Goal: Book appointment/travel/reservation

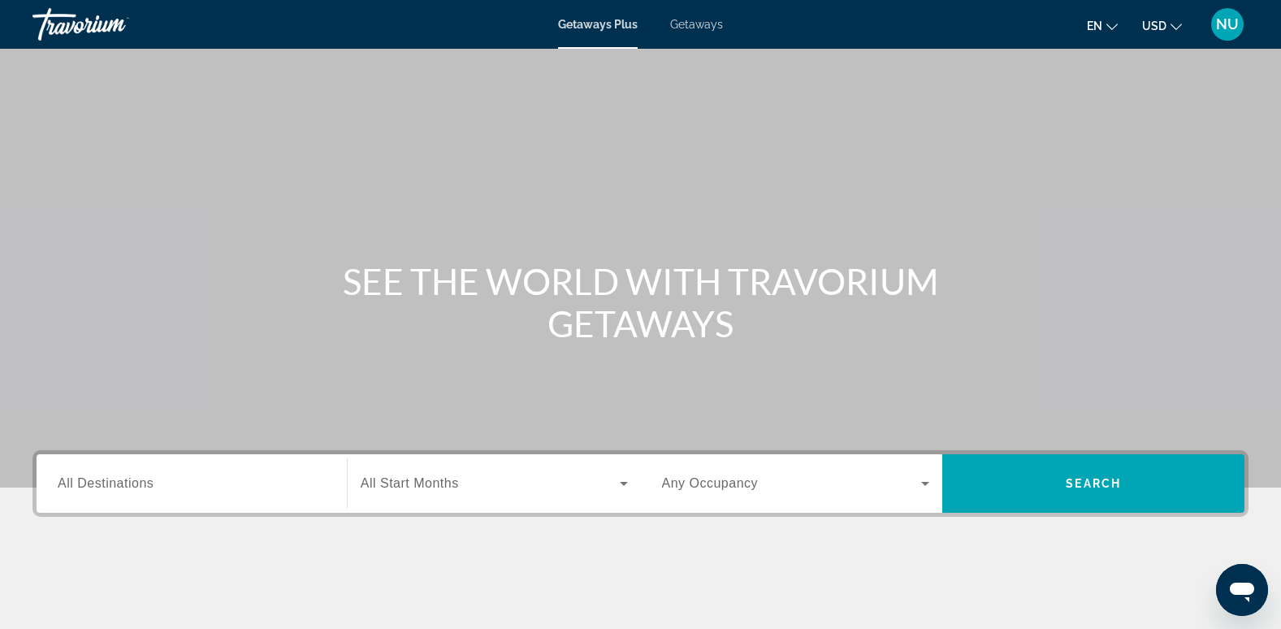
click at [135, 465] on div "Search widget" at bounding box center [192, 484] width 268 height 46
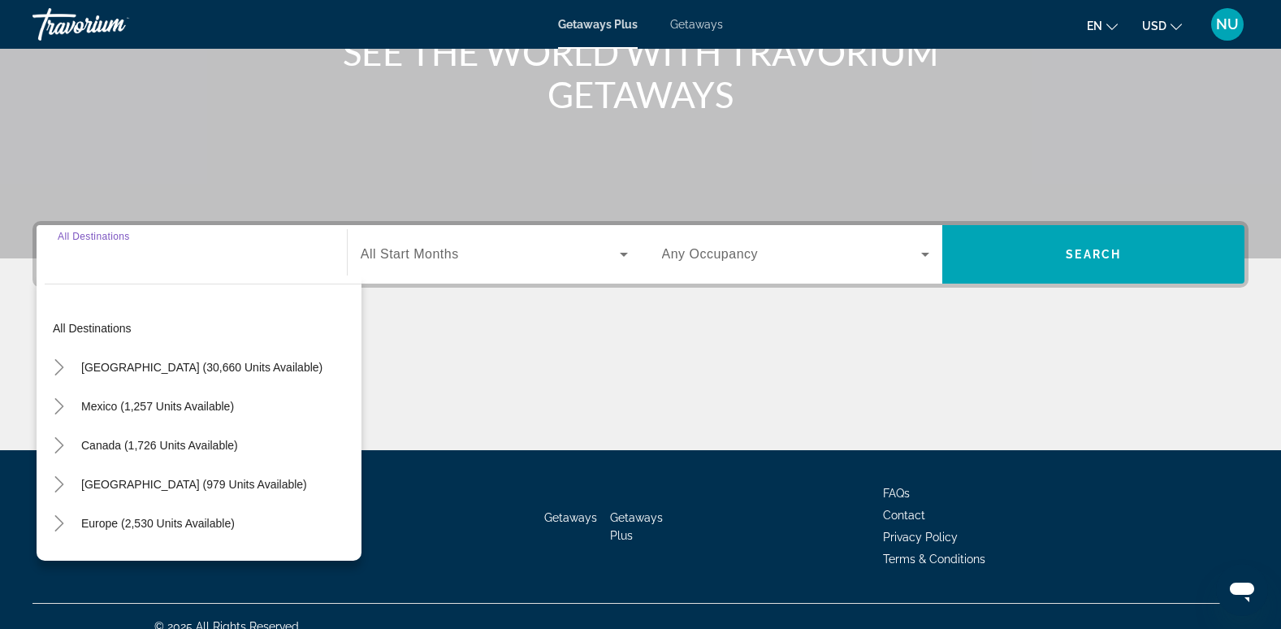
scroll to position [249, 0]
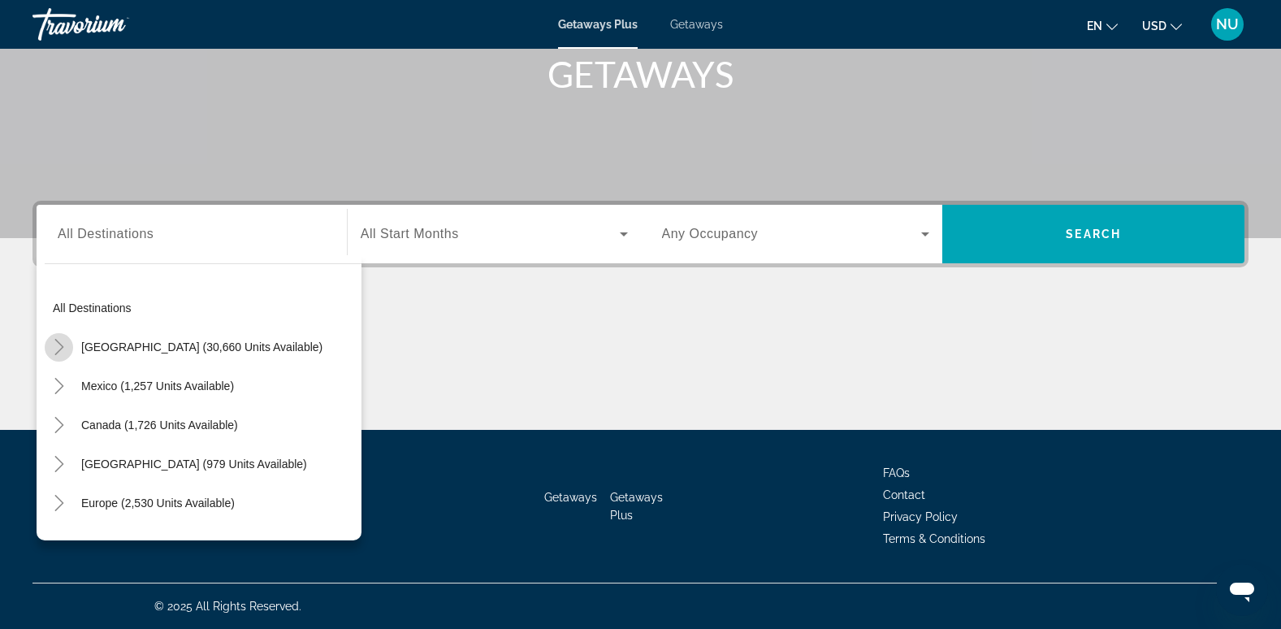
click at [63, 344] on icon "Toggle United States (30,660 units available)" at bounding box center [59, 347] width 16 height 16
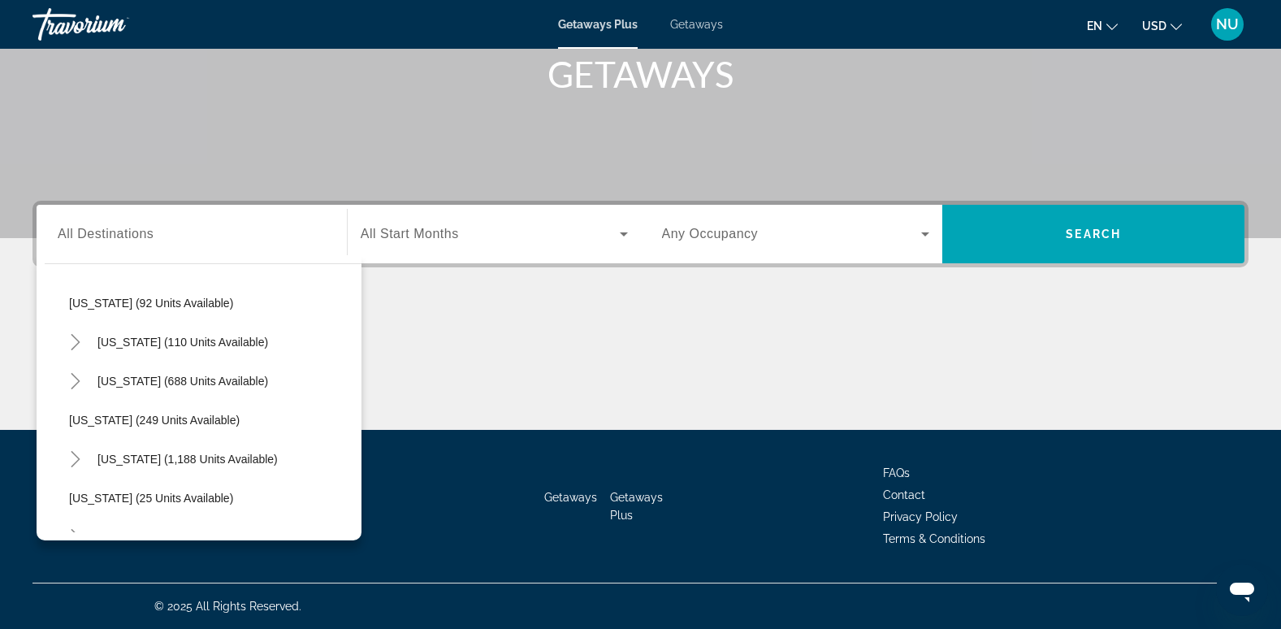
scroll to position [1022, 0]
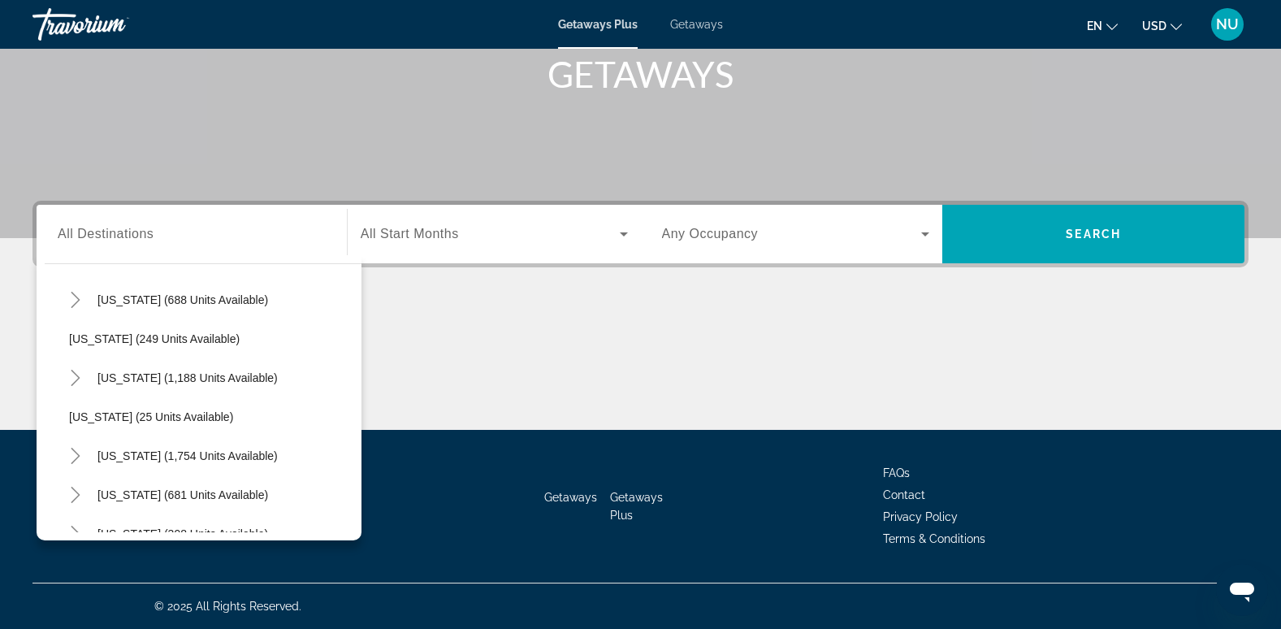
drag, startPoint x: 689, startPoint y: 21, endPoint x: 695, endPoint y: 41, distance: 20.3
click at [689, 21] on span "Getaways" at bounding box center [696, 24] width 53 height 13
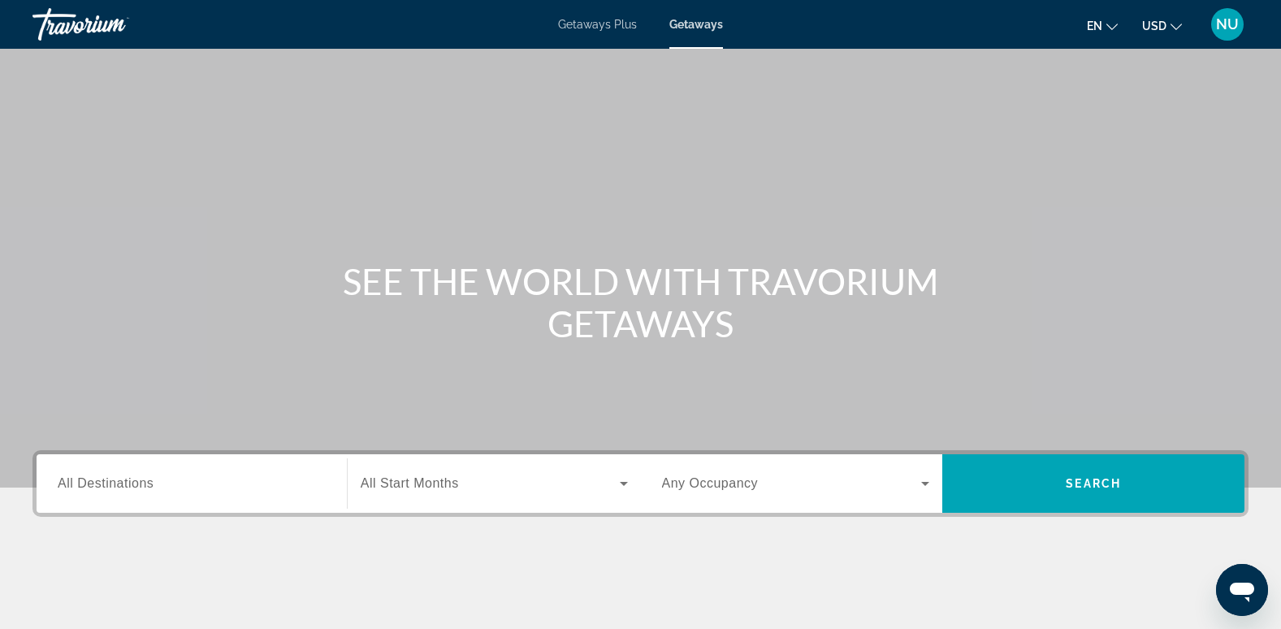
click at [119, 474] on div "Destination All Destinations" at bounding box center [192, 484] width 268 height 46
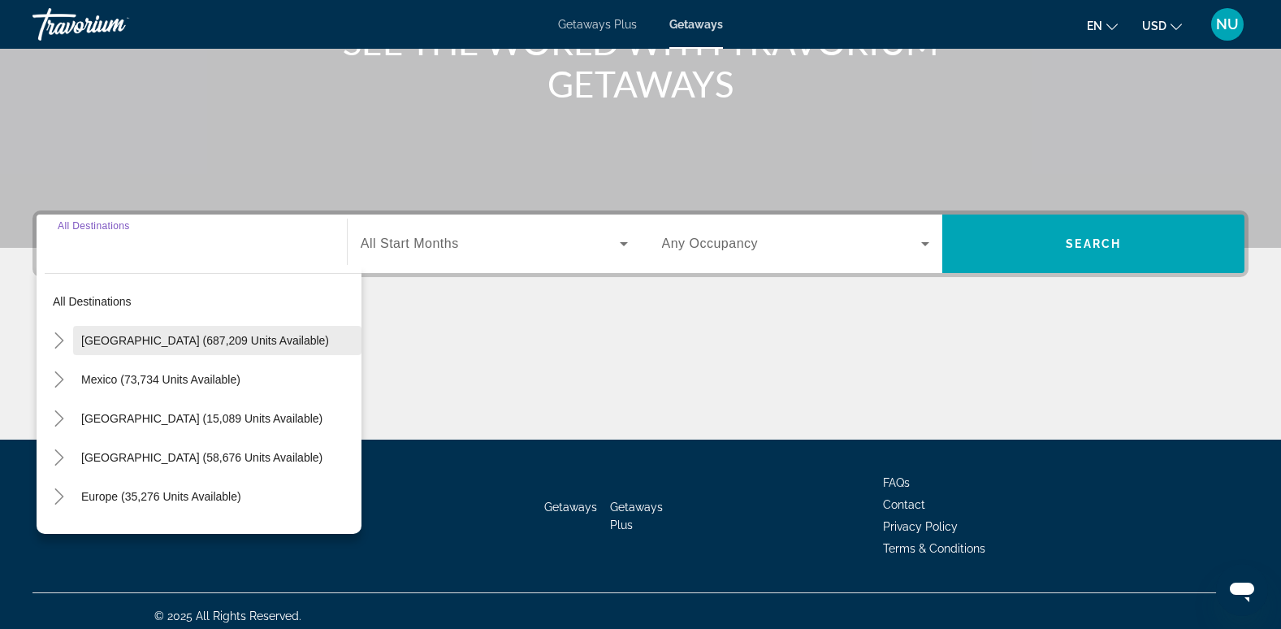
scroll to position [249, 0]
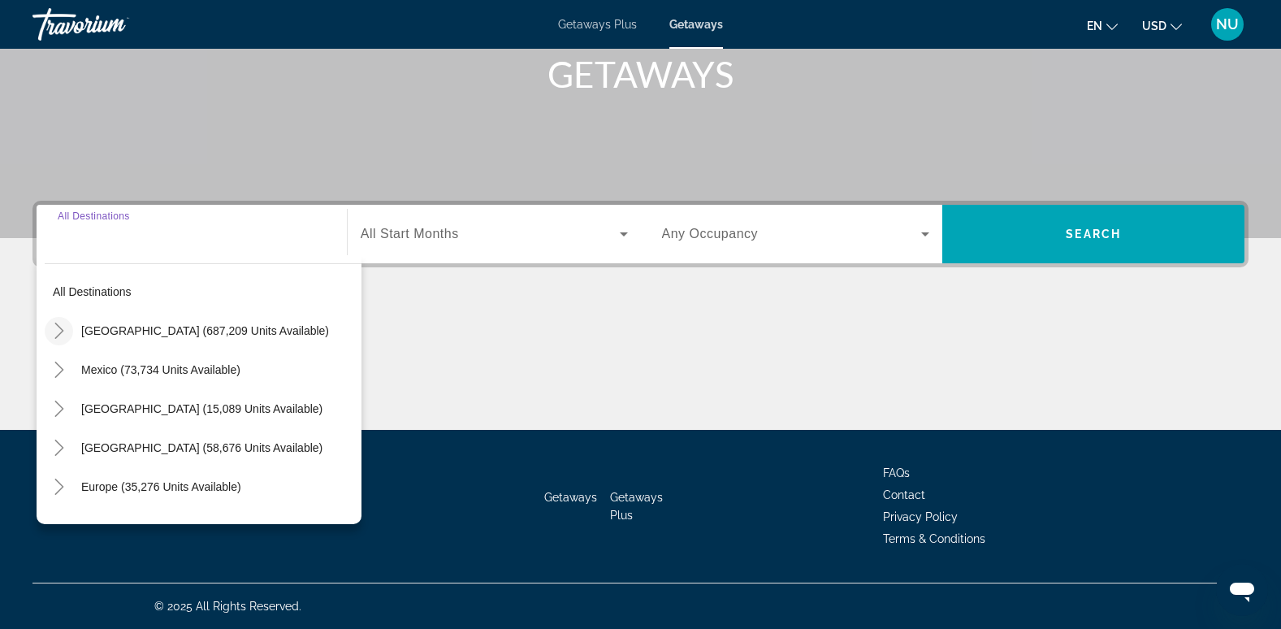
click at [57, 340] on mat-icon "Toggle United States (687,209 units available)" at bounding box center [59, 331] width 28 height 28
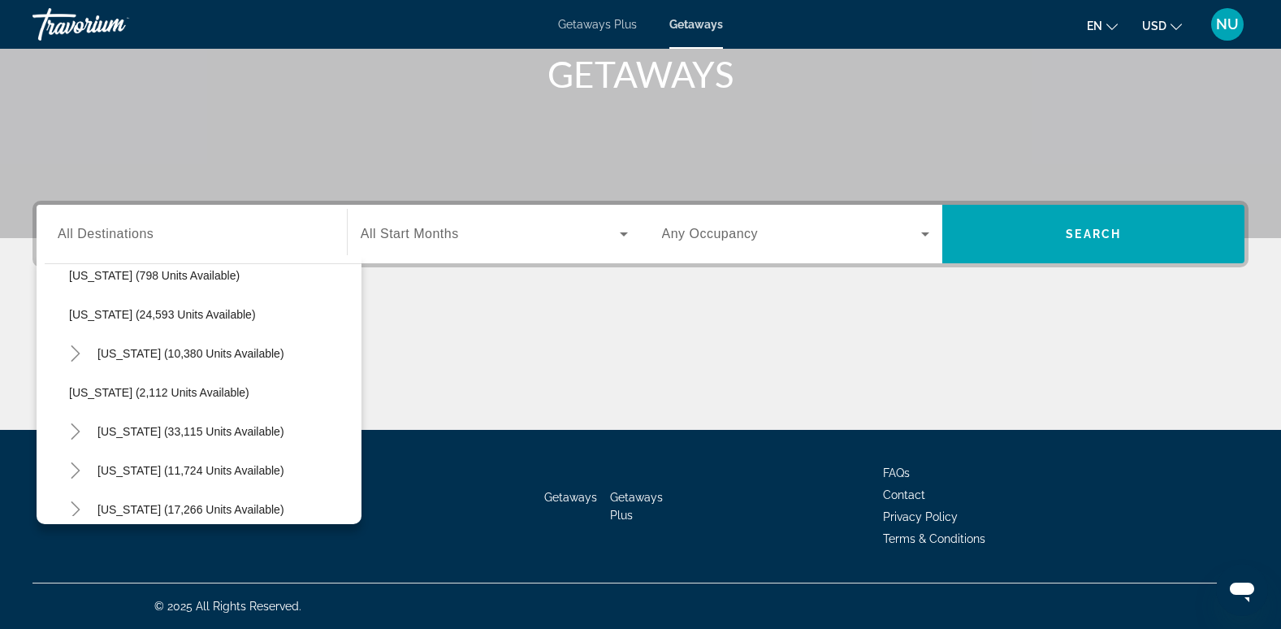
scroll to position [1266, 0]
click at [95, 230] on span "All Destinations" at bounding box center [106, 234] width 96 height 14
click at [95, 230] on input "Destination All Destinations" at bounding box center [192, 234] width 268 height 19
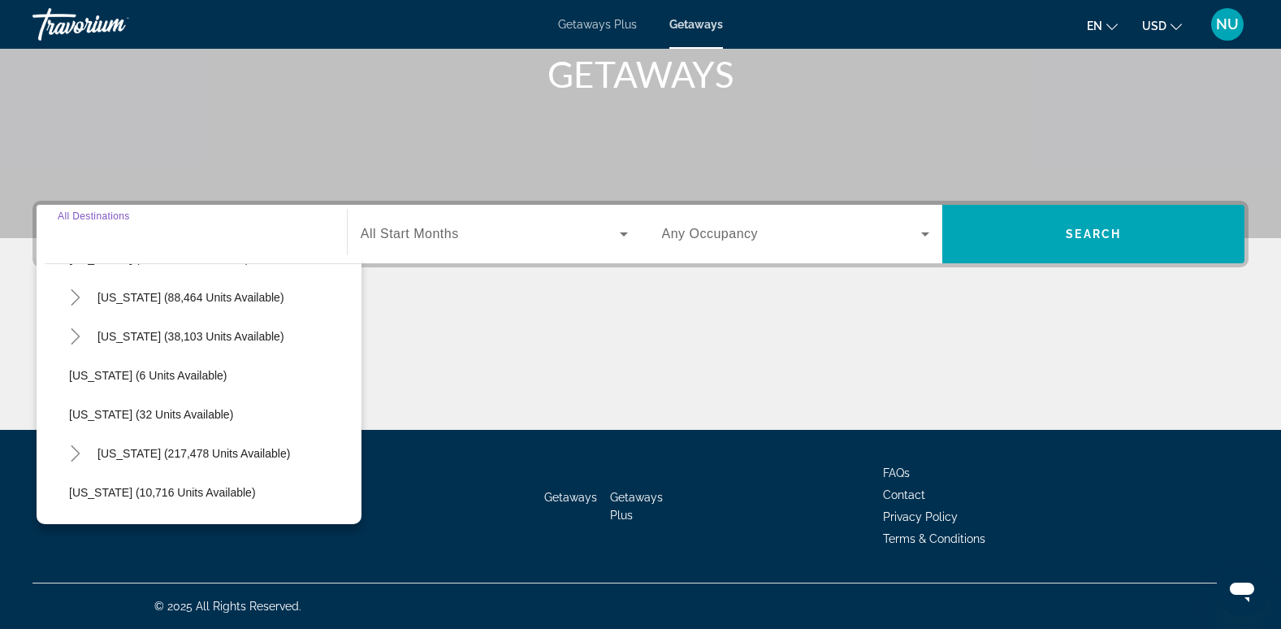
scroll to position [0, 0]
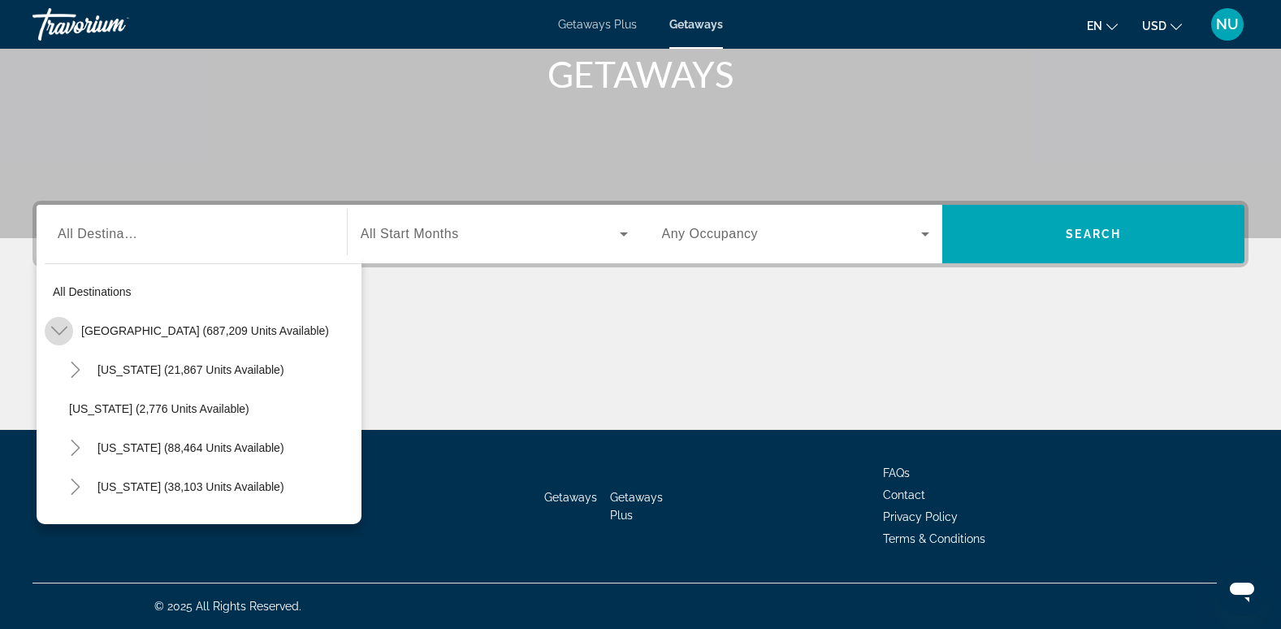
click at [57, 327] on icon "Toggle United States (687,209 units available)" at bounding box center [59, 330] width 16 height 16
click at [57, 441] on icon "Toggle Caribbean & Atlantic Islands (58,676 units available)" at bounding box center [58, 447] width 9 height 16
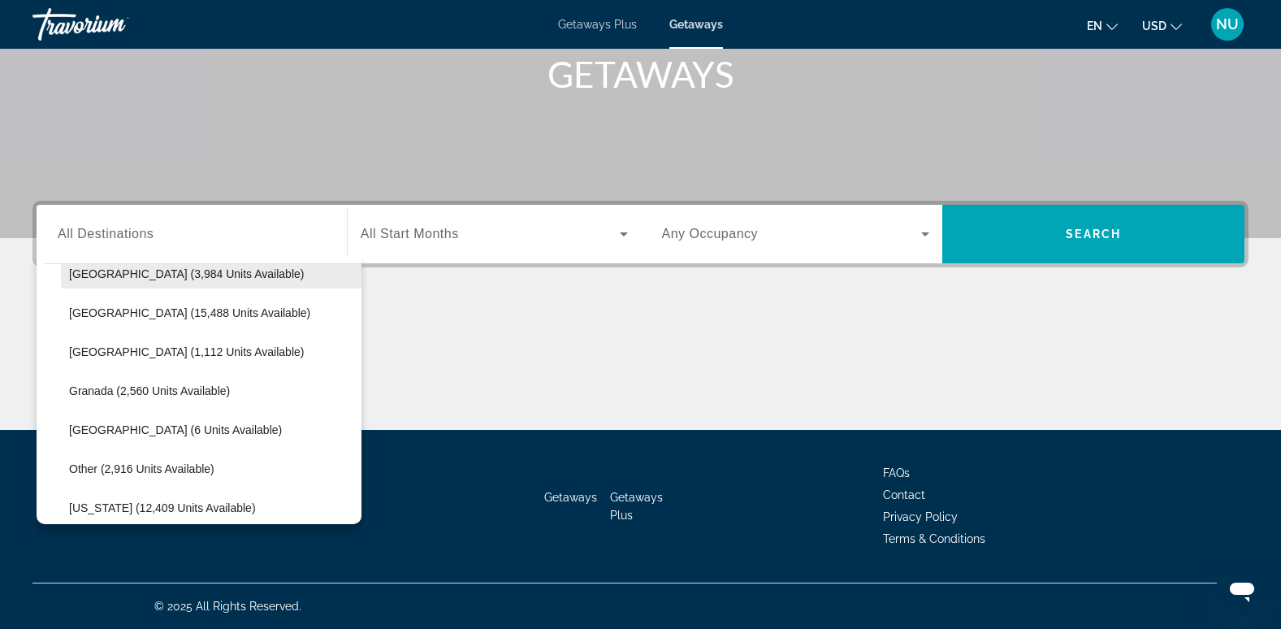
scroll to position [327, 0]
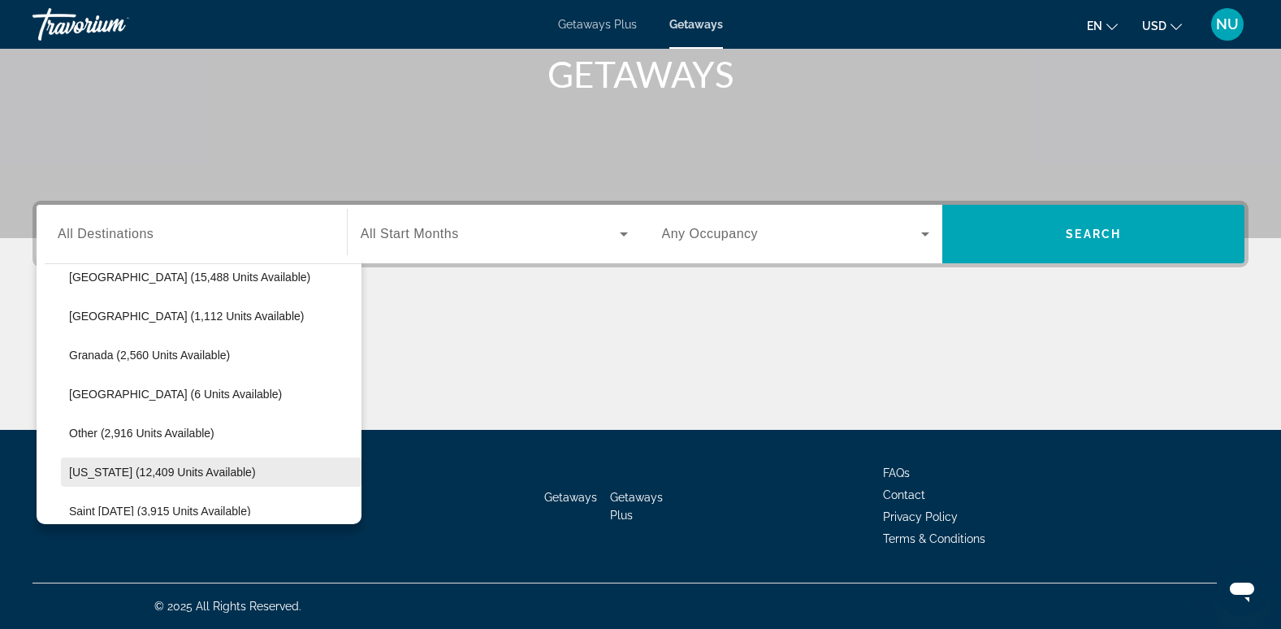
click at [173, 465] on span "[US_STATE] (12,409 units available)" at bounding box center [162, 471] width 187 height 13
type input "**********"
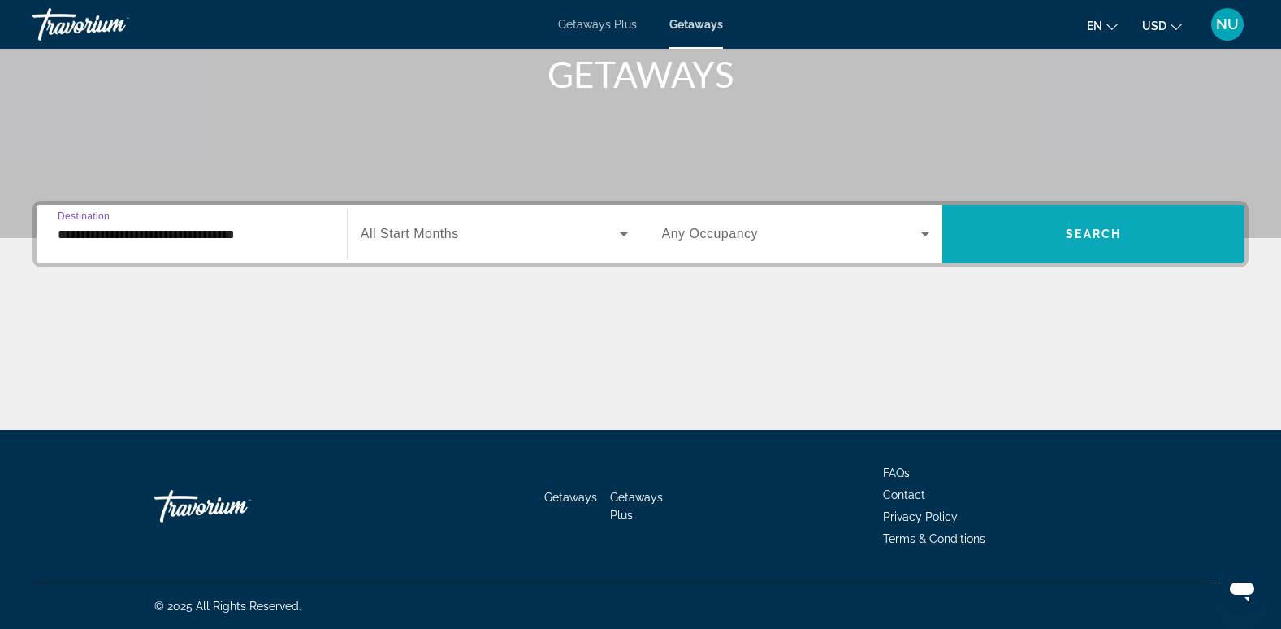
click at [1093, 249] on span "Search widget" at bounding box center [1093, 233] width 302 height 39
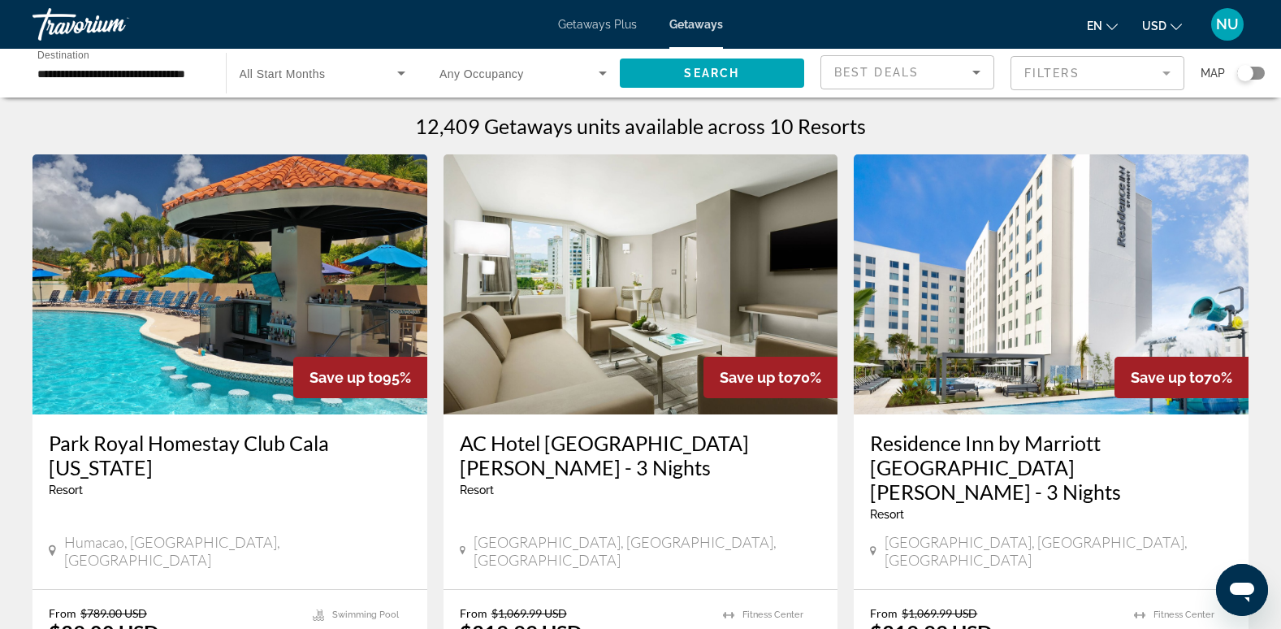
click at [1270, 75] on div "**********" at bounding box center [640, 73] width 1281 height 49
click at [1261, 74] on div "Search widget" at bounding box center [1251, 73] width 28 height 13
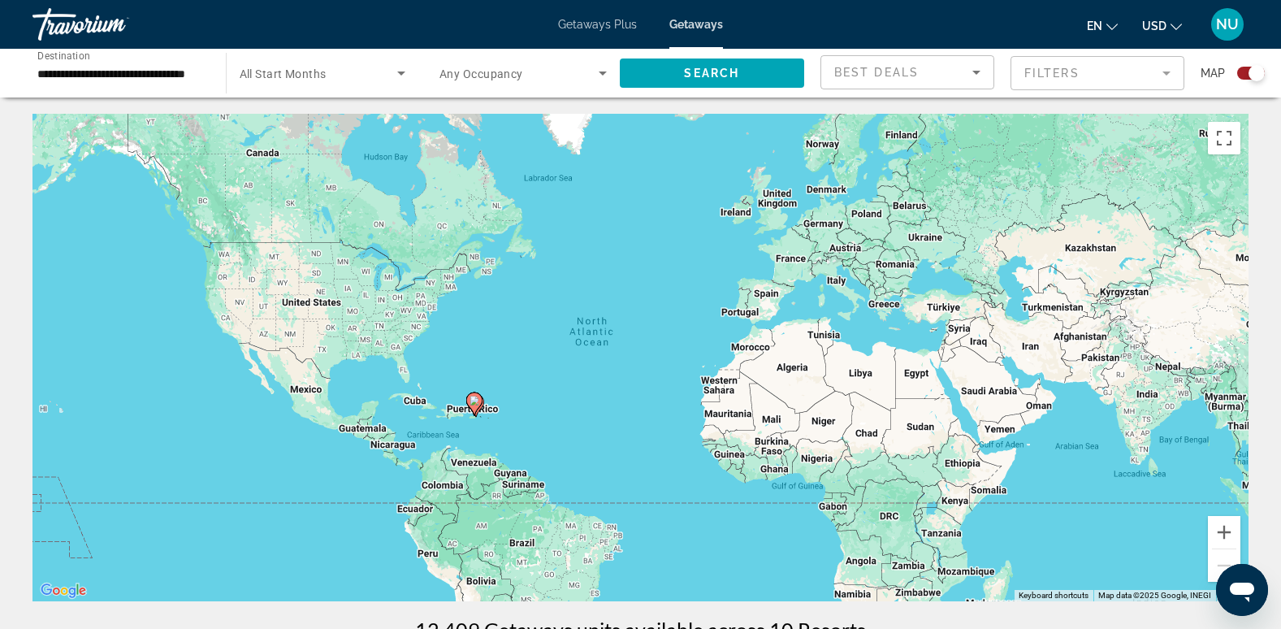
click at [477, 422] on div "To activate drag with keyboard, press Alt + Enter. Once in keyboard drag state,…" at bounding box center [640, 357] width 1216 height 487
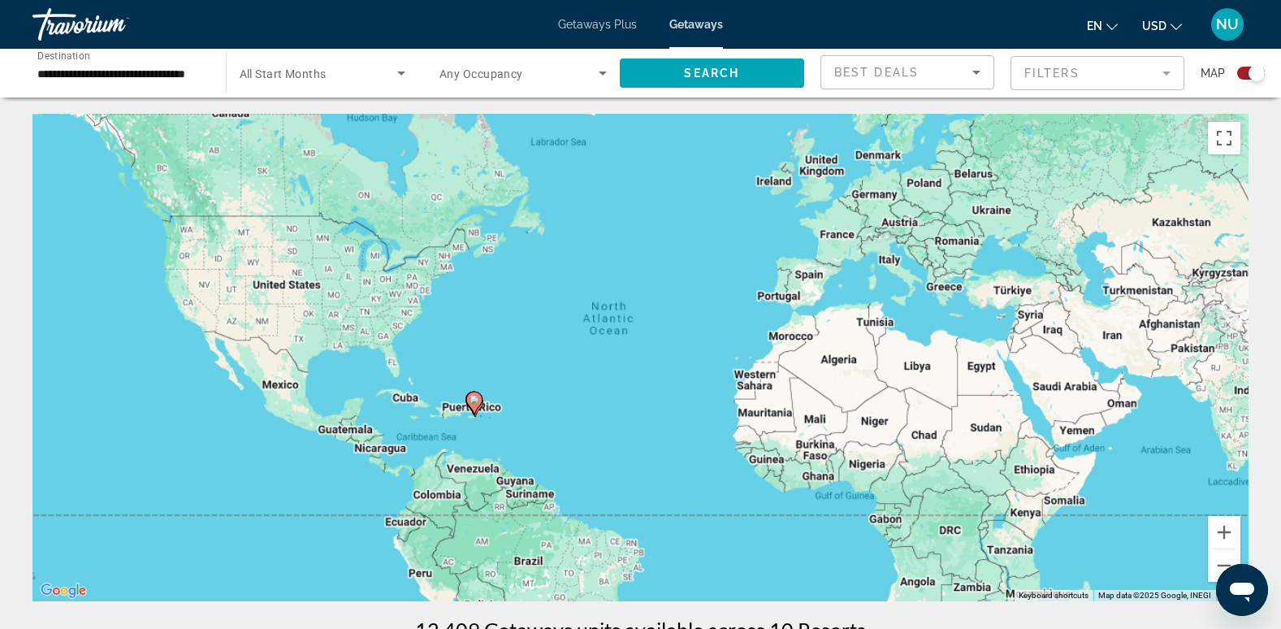
click at [477, 422] on div "To activate drag with keyboard, press Alt + Enter. Once in keyboard drag state,…" at bounding box center [640, 357] width 1216 height 487
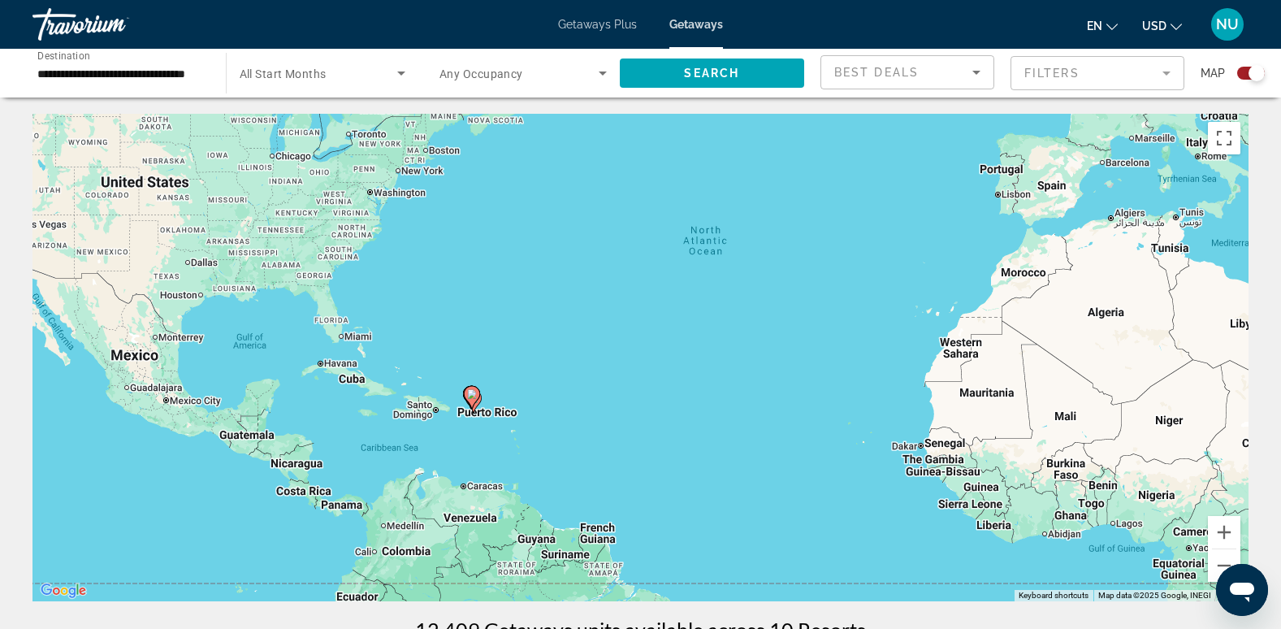
click at [496, 427] on div "To activate drag with keyboard, press Alt + Enter. Once in keyboard drag state,…" at bounding box center [640, 357] width 1216 height 487
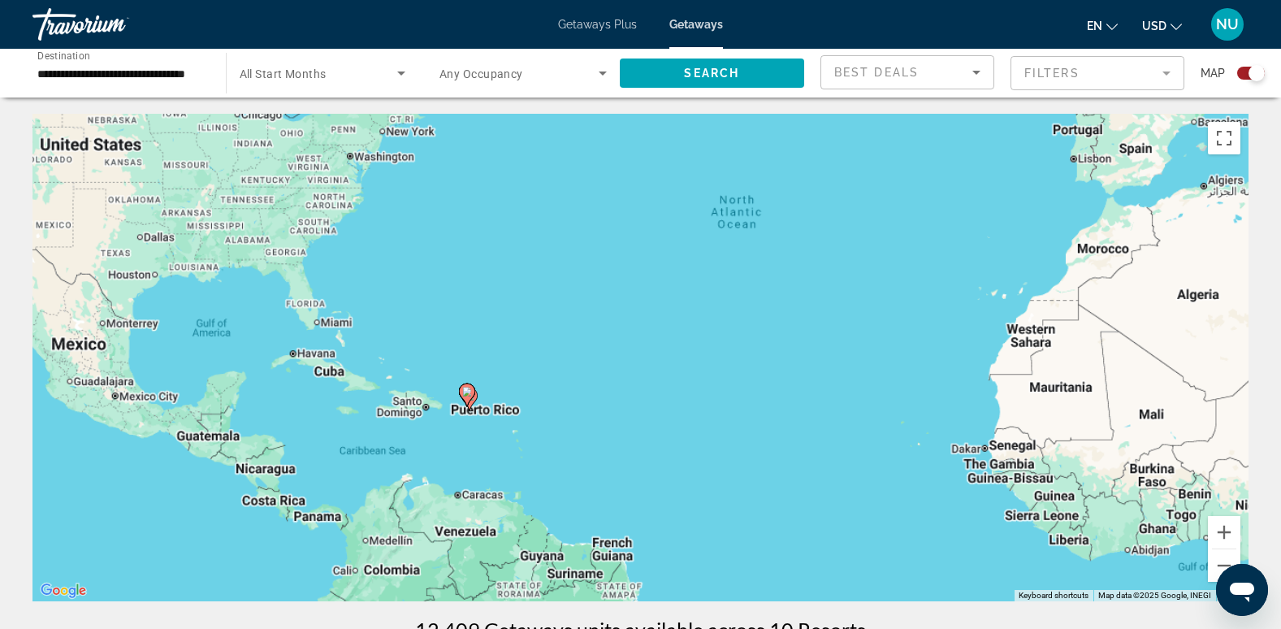
click at [496, 427] on div "To activate drag with keyboard, press Alt + Enter. Once in keyboard drag state,…" at bounding box center [640, 357] width 1216 height 487
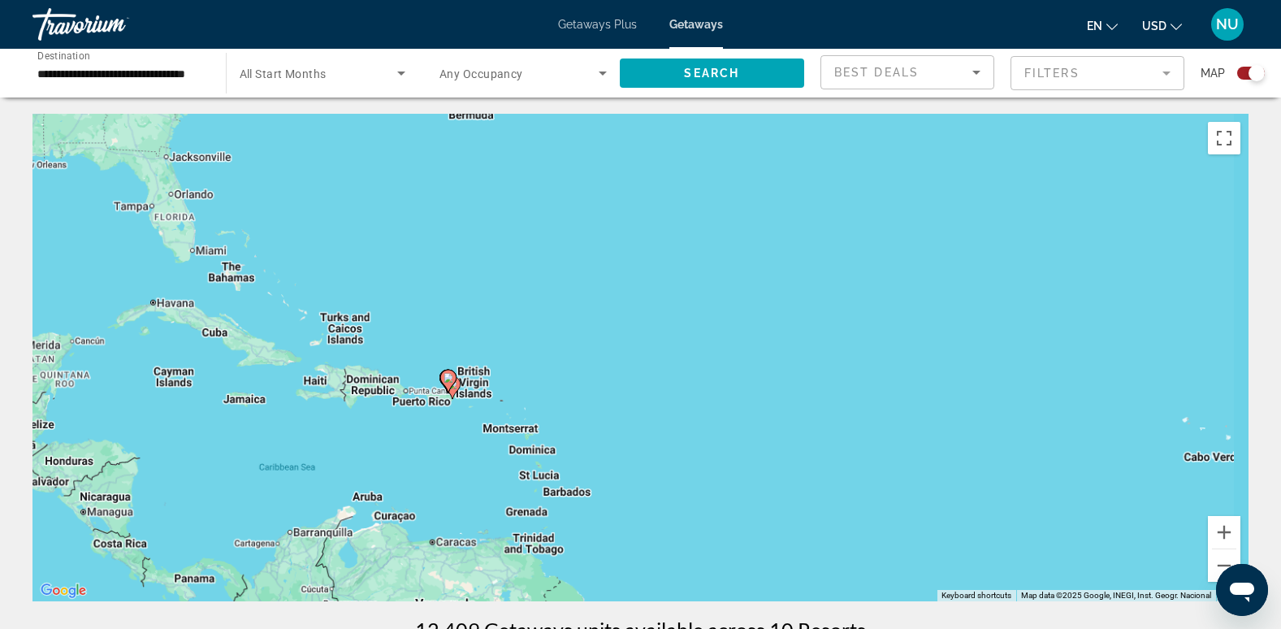
click at [496, 427] on div "To activate drag with keyboard, press Alt + Enter. Once in keyboard drag state,…" at bounding box center [640, 357] width 1216 height 487
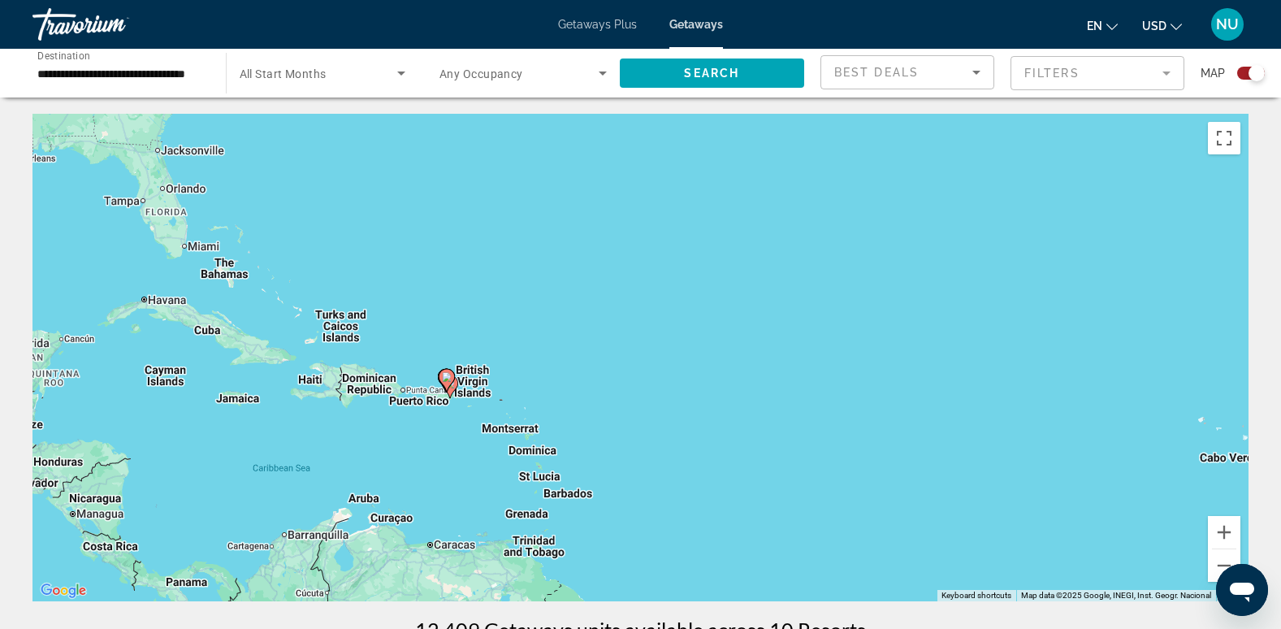
click at [496, 427] on div "To activate drag with keyboard, press Alt + Enter. Once in keyboard drag state,…" at bounding box center [640, 357] width 1216 height 487
click at [462, 431] on div "To activate drag with keyboard, press Alt + Enter. Once in keyboard drag state,…" at bounding box center [640, 357] width 1216 height 487
click at [460, 426] on div "To activate drag with keyboard, press Alt + Enter. Once in keyboard drag state,…" at bounding box center [640, 357] width 1216 height 487
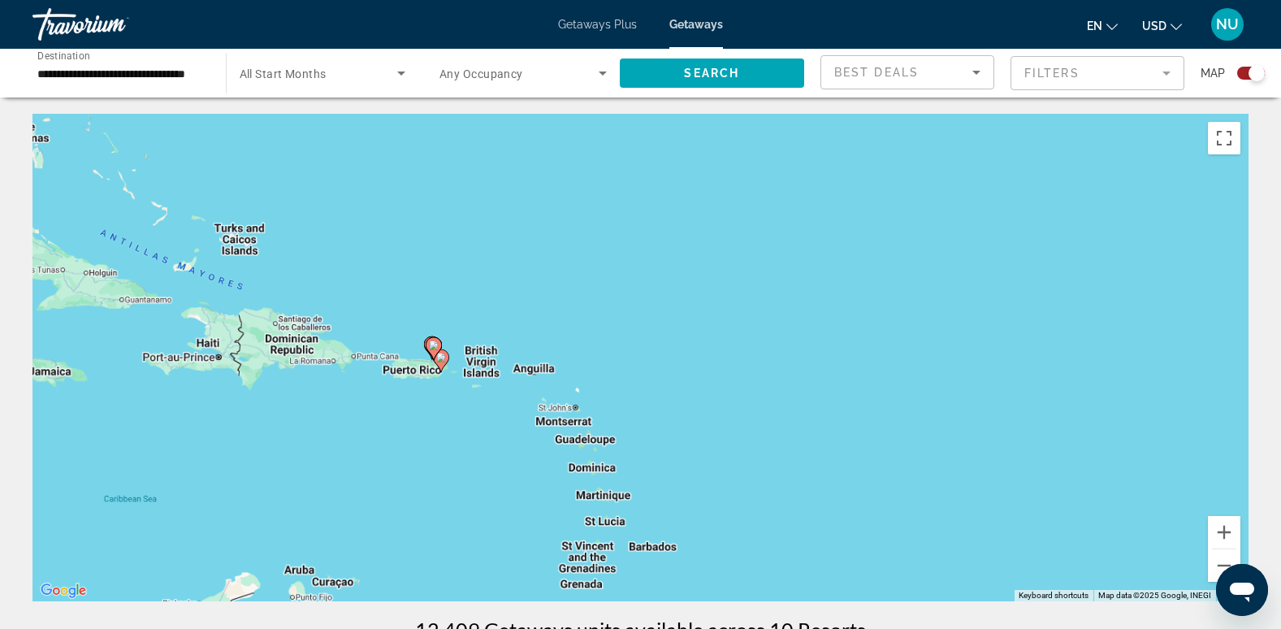
click at [449, 409] on div "To activate drag with keyboard, press Alt + Enter. Once in keyboard drag state,…" at bounding box center [640, 357] width 1216 height 487
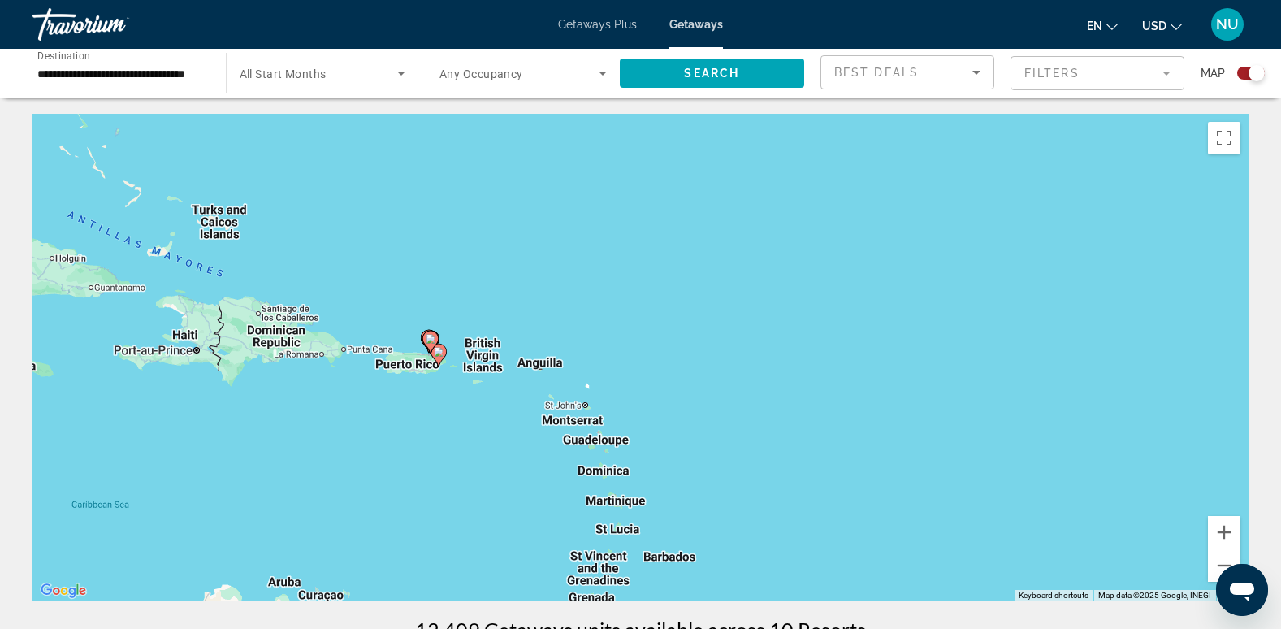
click at [449, 408] on div "To activate drag with keyboard, press Alt + Enter. Once in keyboard drag state,…" at bounding box center [640, 357] width 1216 height 487
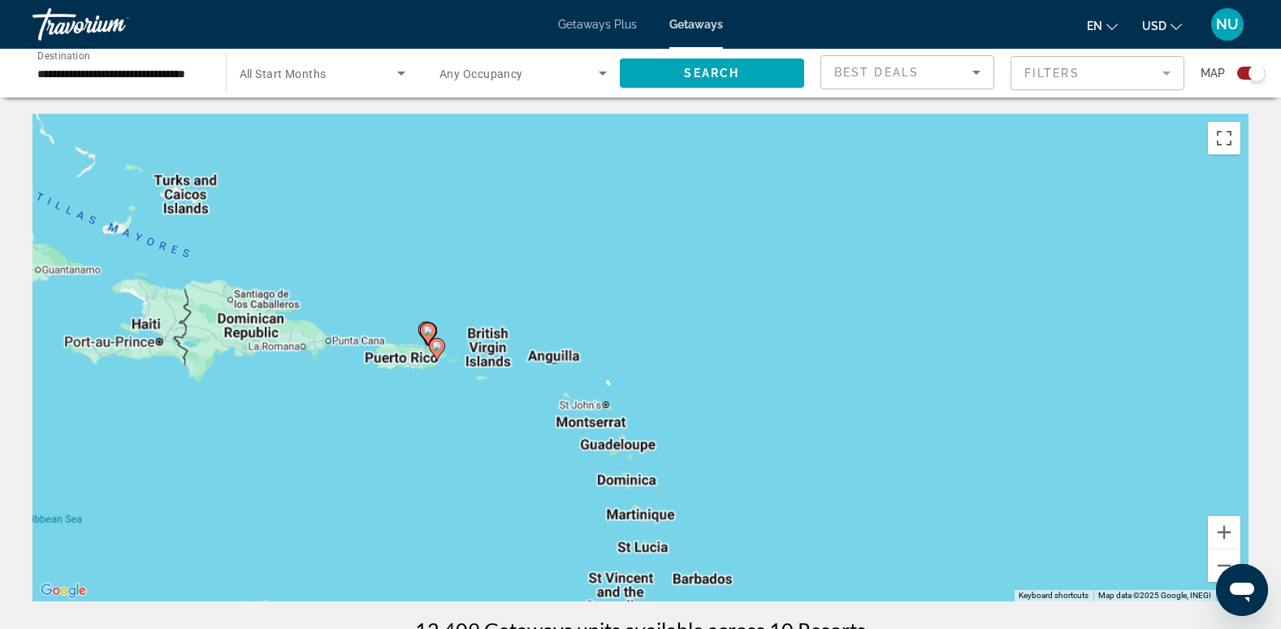
click at [449, 406] on div "To activate drag with keyboard, press Alt + Enter. Once in keyboard drag state,…" at bounding box center [640, 357] width 1216 height 487
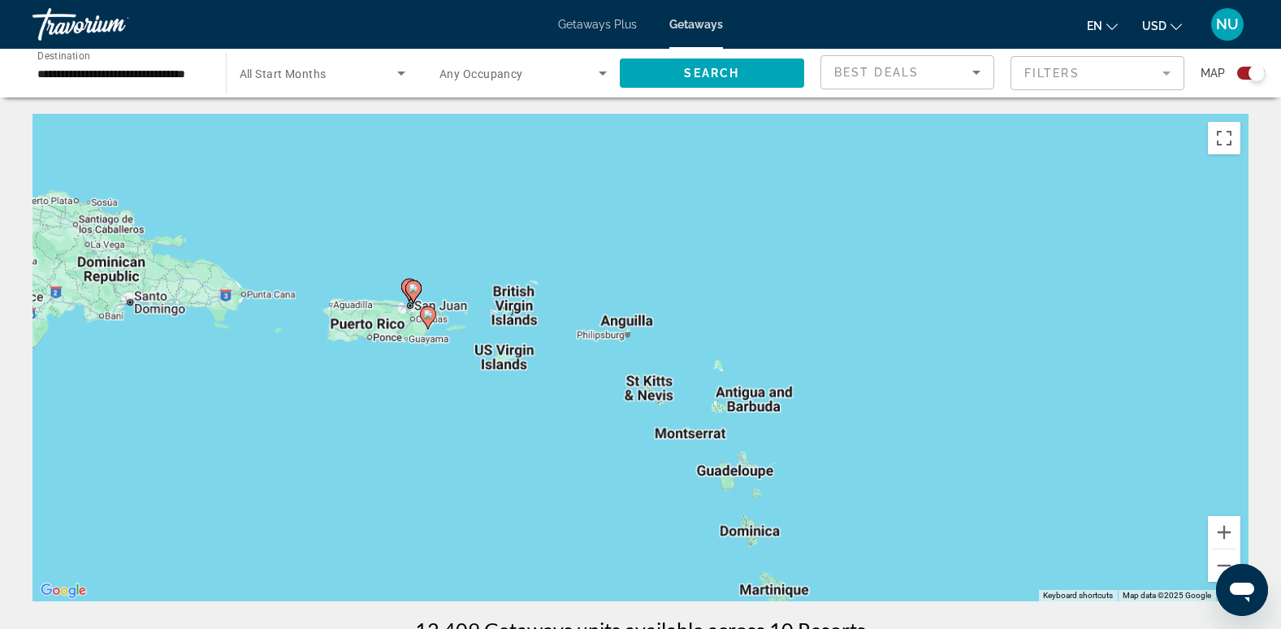
click at [448, 403] on div "To activate drag with keyboard, press Alt + Enter. Once in keyboard drag state,…" at bounding box center [640, 357] width 1216 height 487
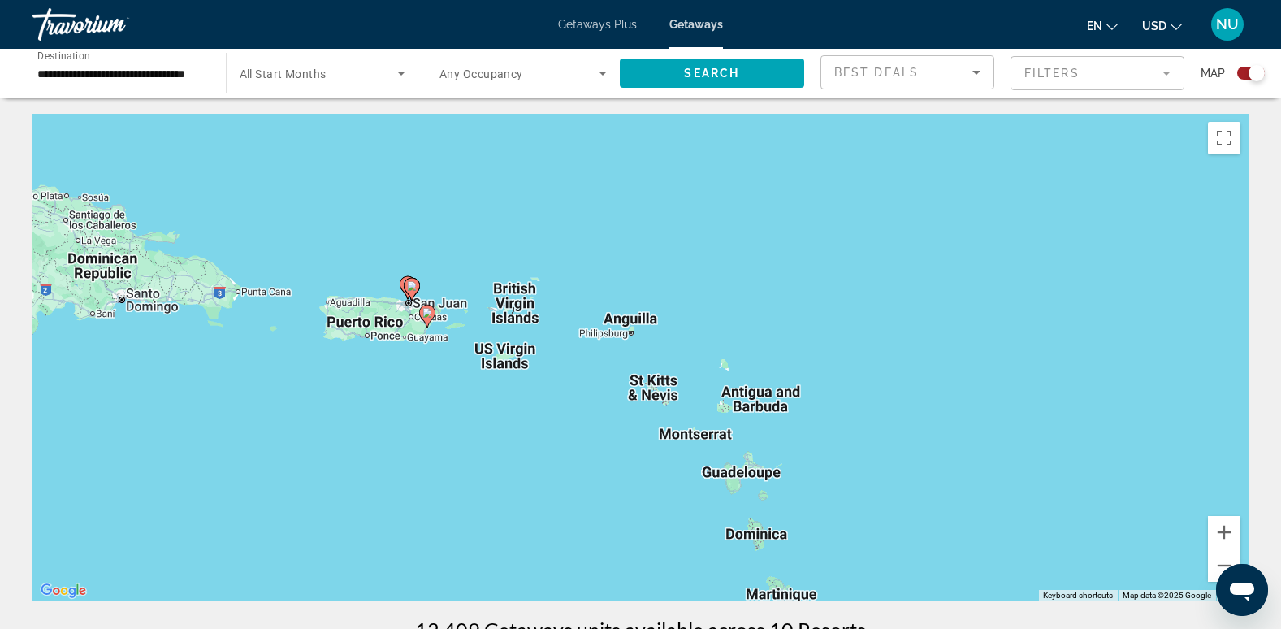
drag, startPoint x: 447, startPoint y: 400, endPoint x: 429, endPoint y: 357, distance: 46.6
click at [445, 391] on div "To activate drag with keyboard, press Alt + Enter. Once in keyboard drag state,…" at bounding box center [640, 357] width 1216 height 487
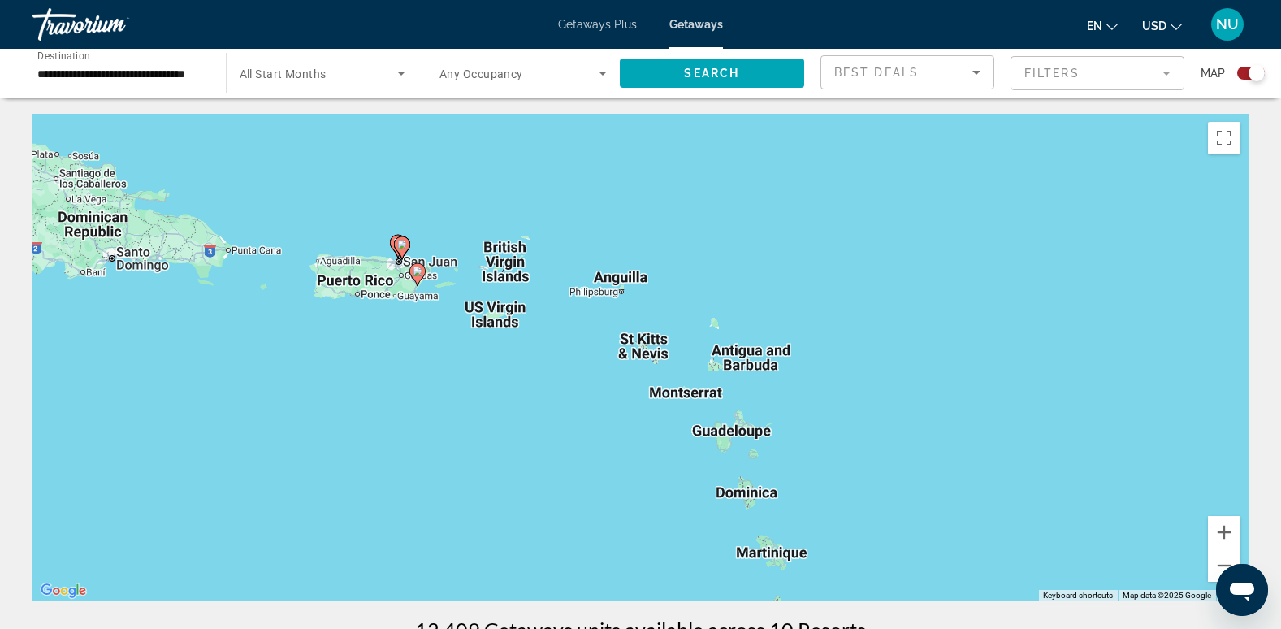
click at [427, 354] on div "To activate drag with keyboard, press Alt + Enter. Once in keyboard drag state,…" at bounding box center [640, 357] width 1216 height 487
click at [432, 279] on div "To activate drag with keyboard, press Alt + Enter. Once in keyboard drag state,…" at bounding box center [640, 357] width 1216 height 487
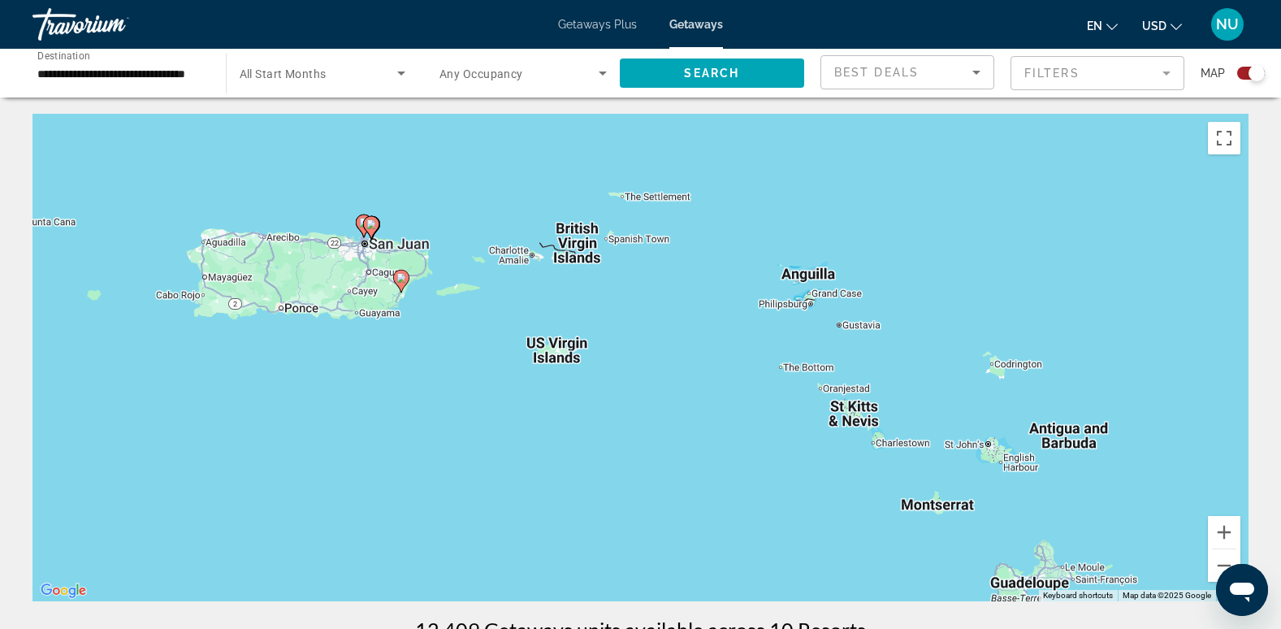
click at [430, 289] on div "To activate drag with keyboard, press Alt + Enter. Once in keyboard drag state,…" at bounding box center [640, 357] width 1216 height 487
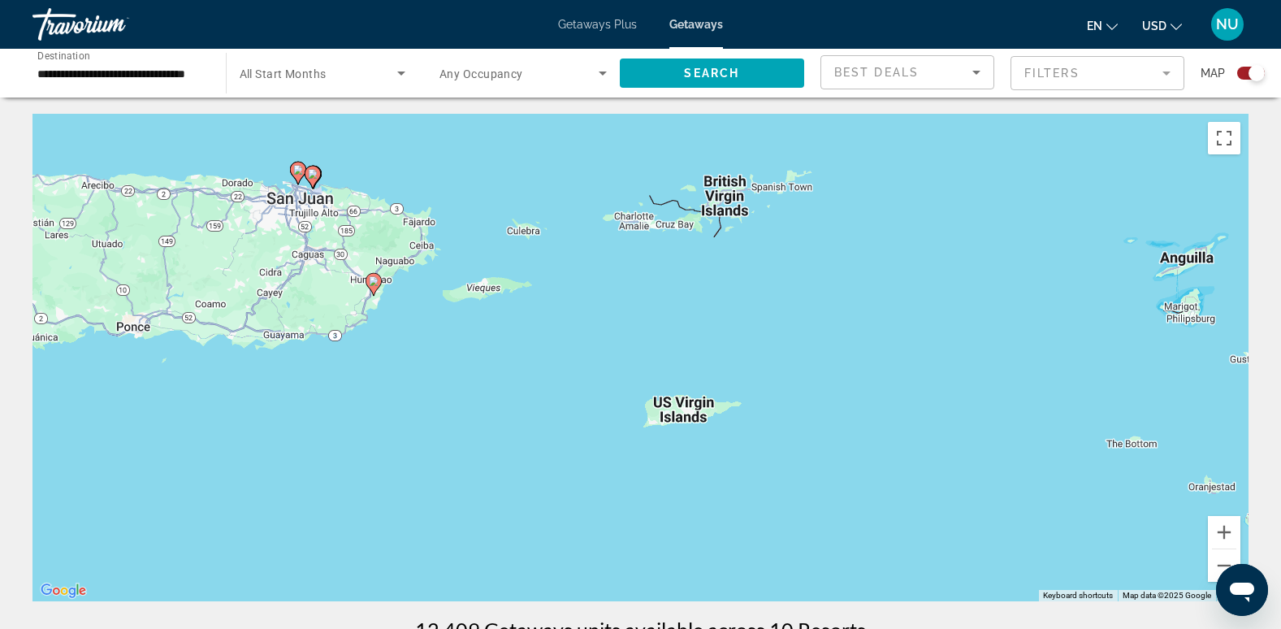
click at [427, 275] on div "To activate drag with keyboard, press Alt + Enter. Once in keyboard drag state,…" at bounding box center [640, 357] width 1216 height 487
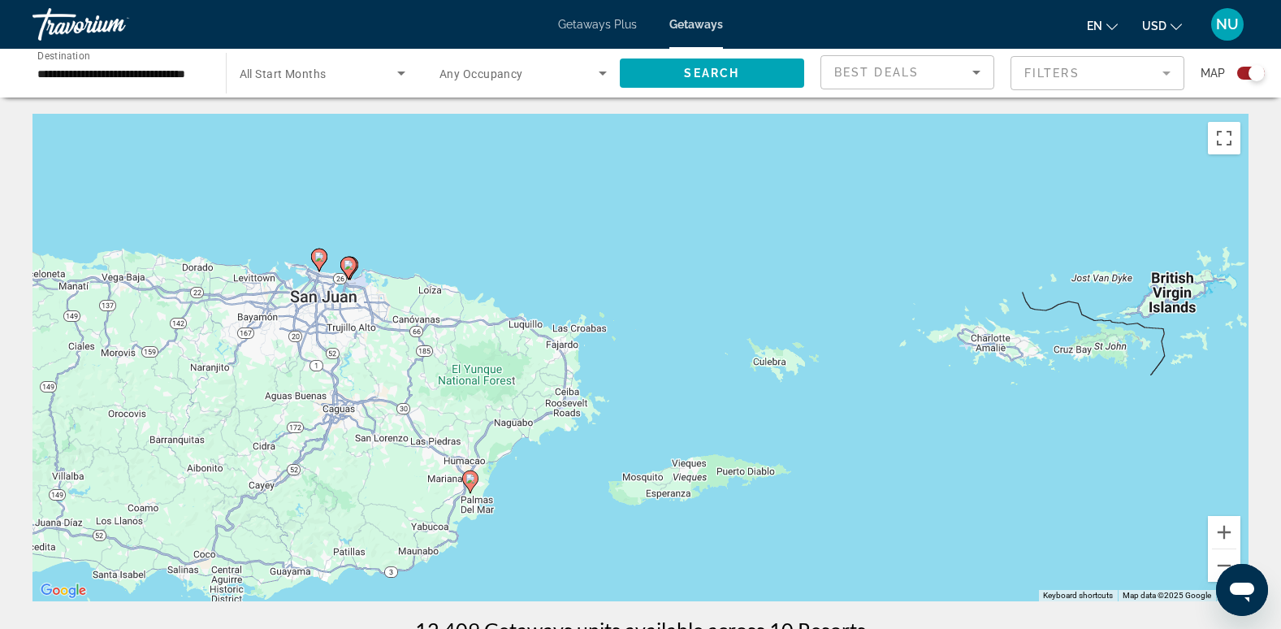
drag, startPoint x: 425, startPoint y: 300, endPoint x: 576, endPoint y: 476, distance: 232.2
click at [576, 476] on div "To activate drag with keyboard, press Alt + Enter. Once in keyboard drag state,…" at bounding box center [640, 357] width 1216 height 487
click at [425, 345] on div "To activate drag with keyboard, press Alt + Enter. Once in keyboard drag state,…" at bounding box center [640, 357] width 1216 height 487
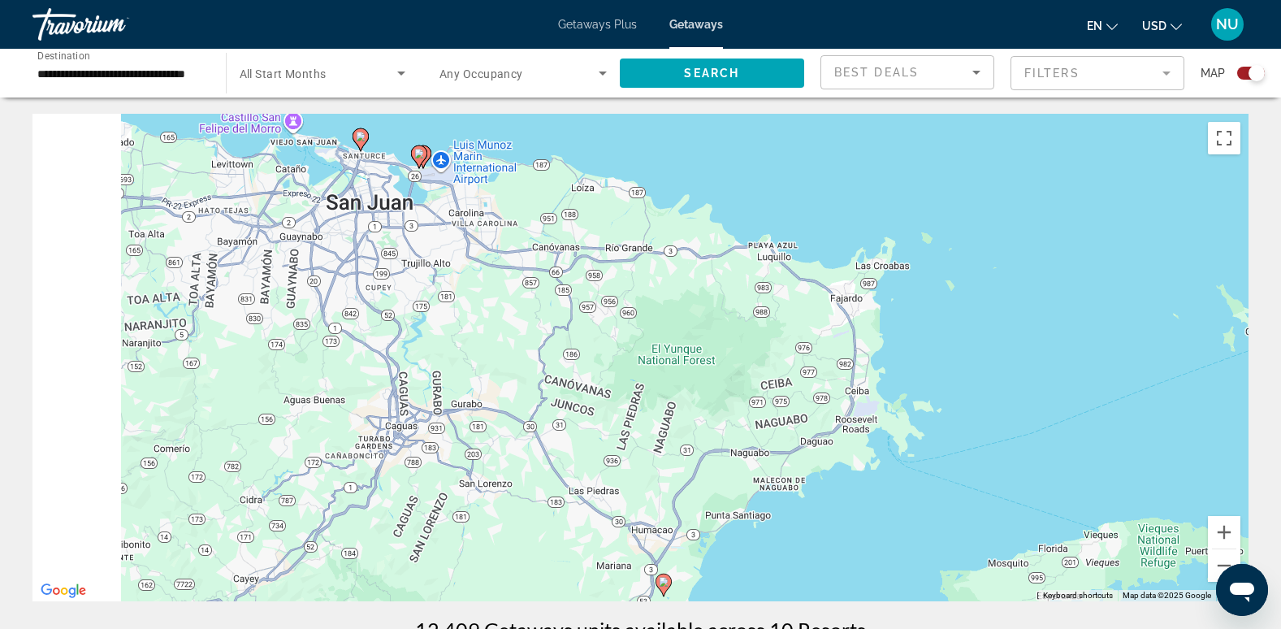
drag, startPoint x: 476, startPoint y: 377, endPoint x: 639, endPoint y: 317, distance: 174.0
click at [639, 317] on div "To activate drag with keyboard, press Alt + Enter. Once in keyboard drag state,…" at bounding box center [640, 357] width 1216 height 487
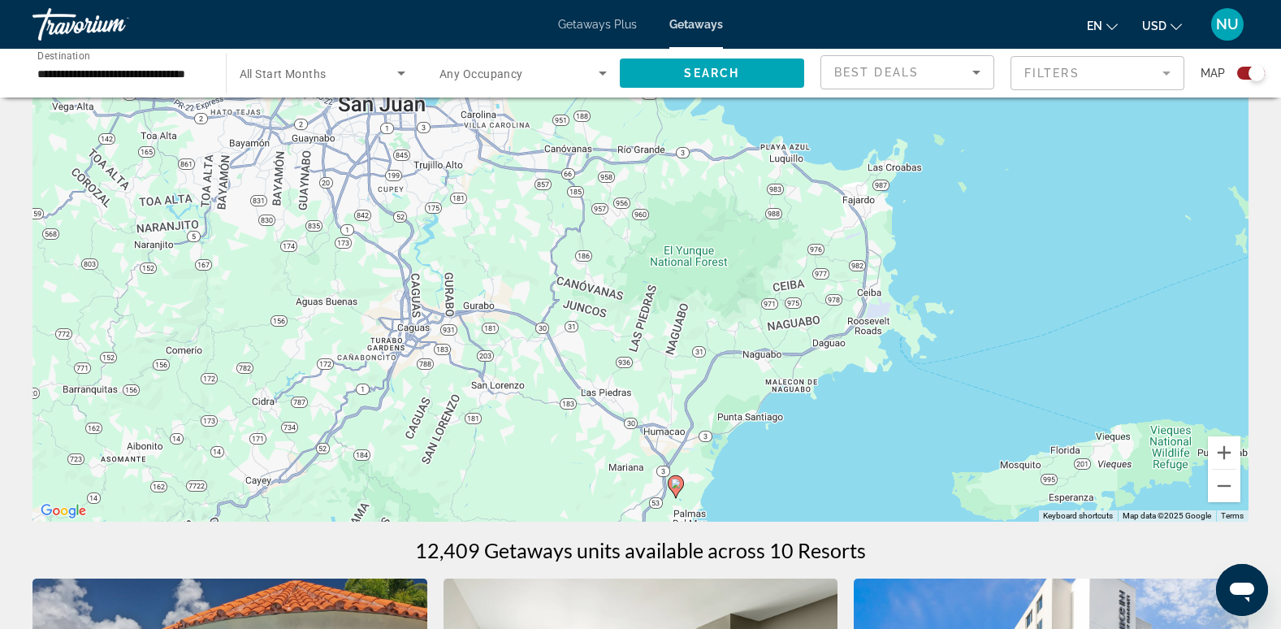
scroll to position [244, 0]
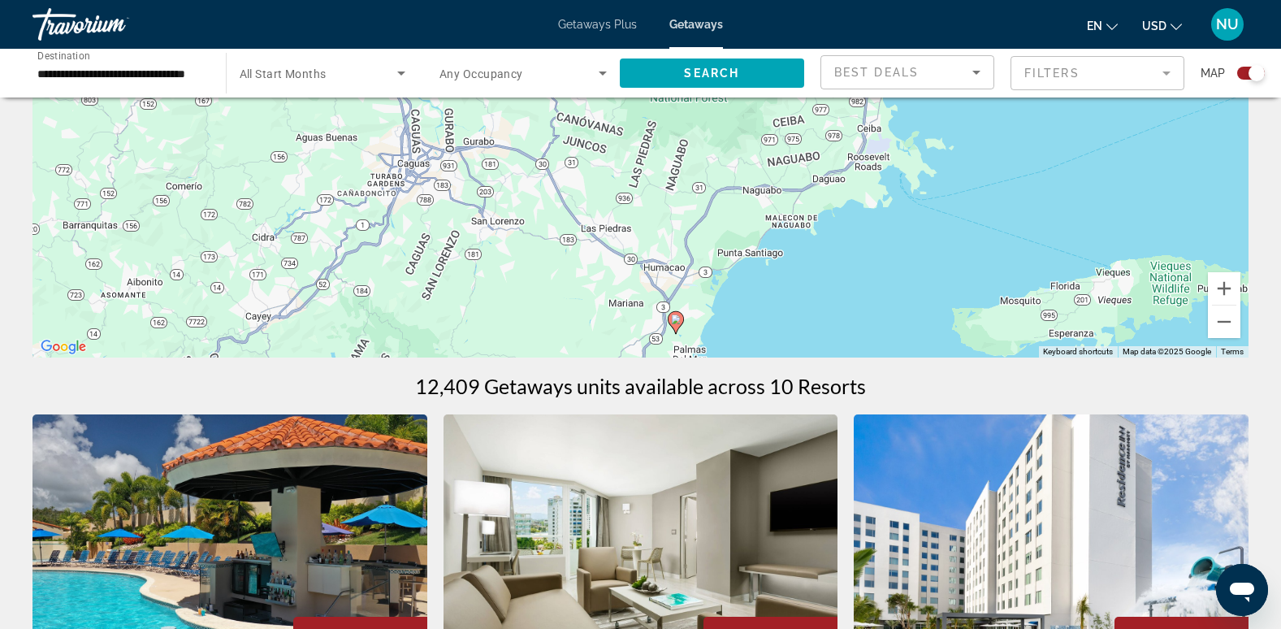
click at [132, 71] on input "**********" at bounding box center [120, 73] width 167 height 19
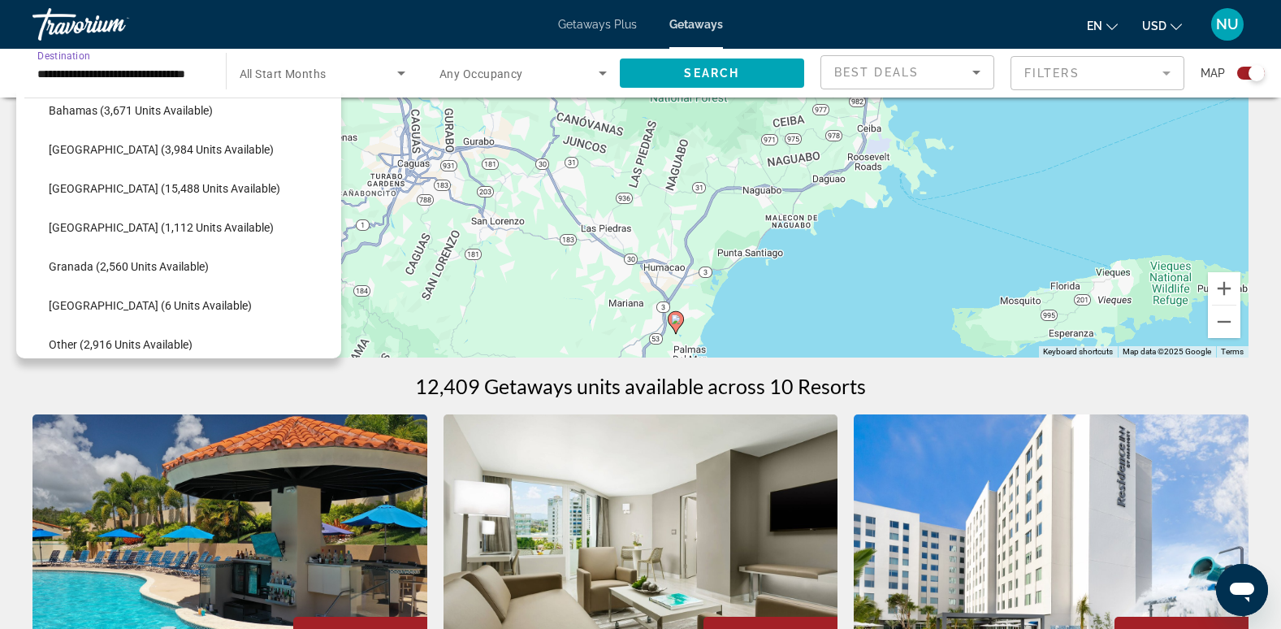
scroll to position [246, 0]
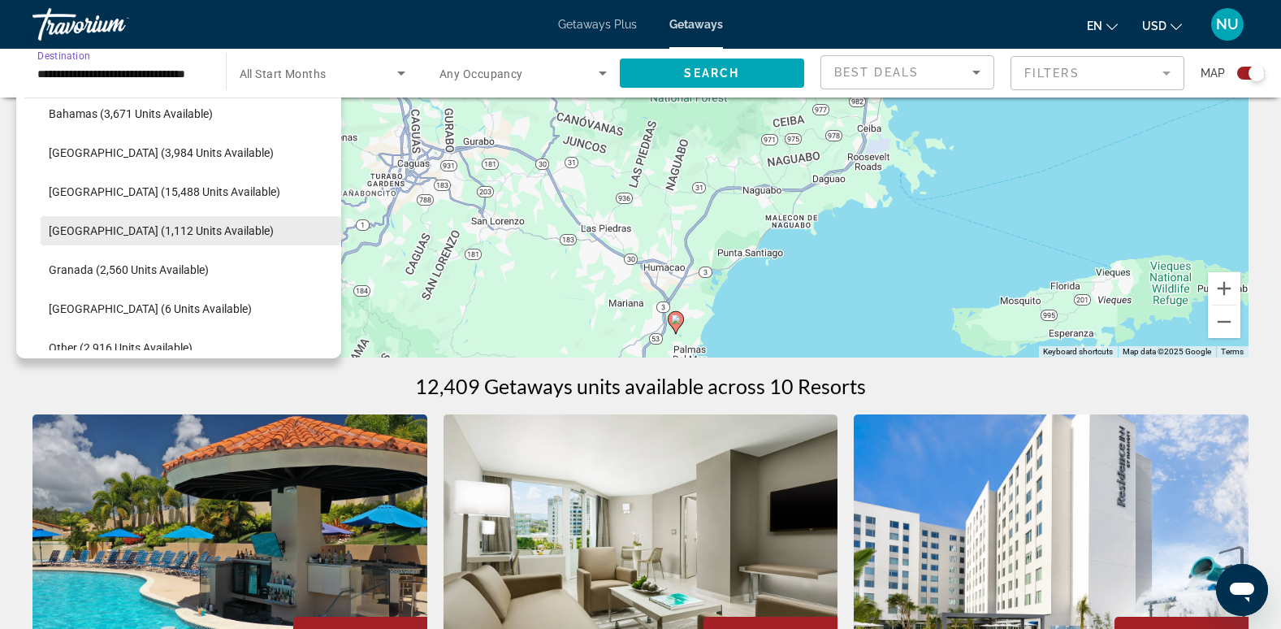
click at [104, 233] on span "[GEOGRAPHIC_DATA] (1,112 units available)" at bounding box center [161, 230] width 225 height 13
type input "**********"
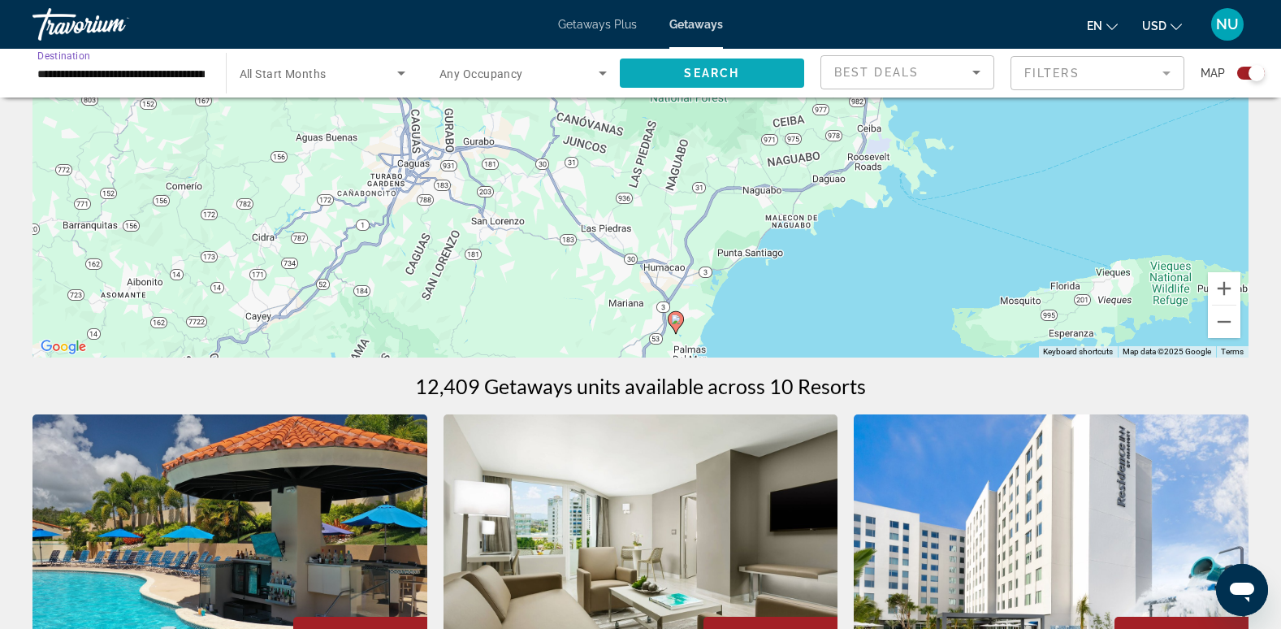
click at [698, 71] on span "Search" at bounding box center [711, 73] width 55 height 13
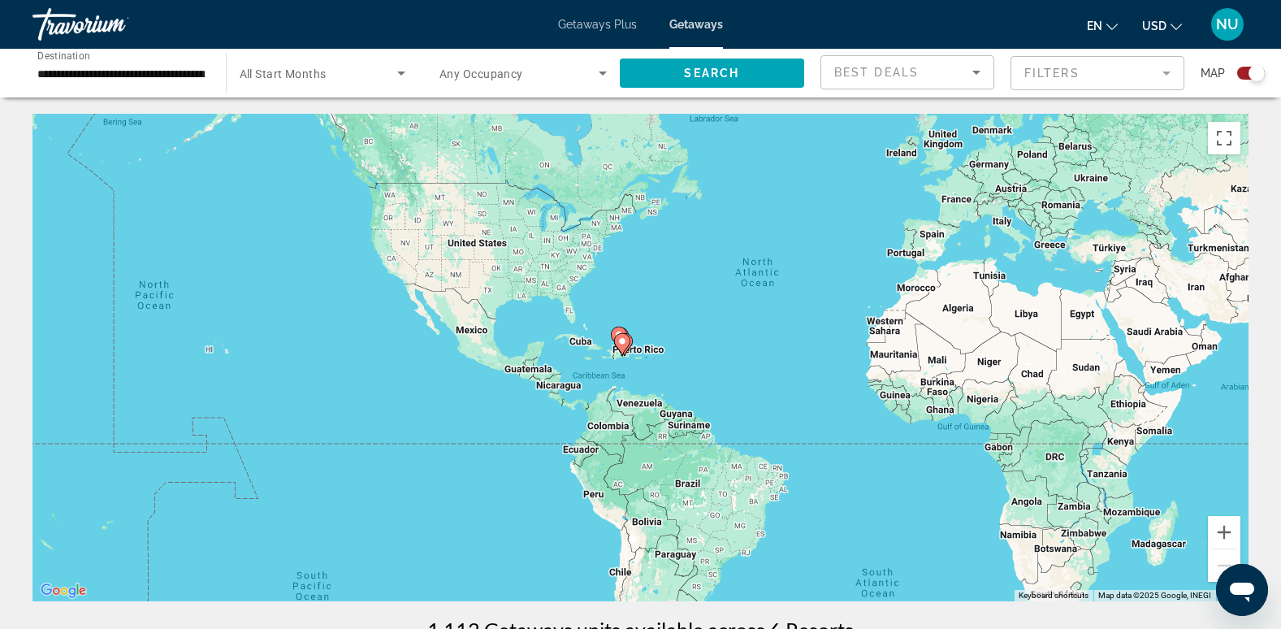
click at [641, 347] on div "To activate drag with keyboard, press Alt + Enter. Once in keyboard drag state,…" at bounding box center [640, 357] width 1216 height 487
click at [641, 348] on div "To activate drag with keyboard, press Alt + Enter. Once in keyboard drag state,…" at bounding box center [640, 357] width 1216 height 487
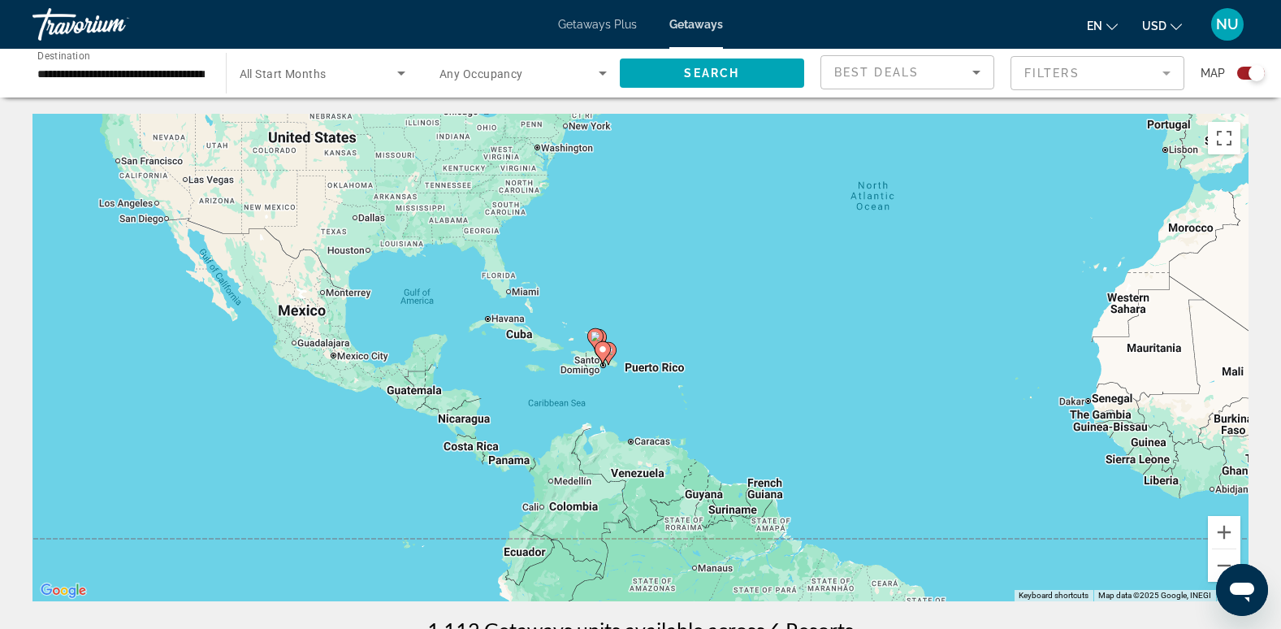
click at [643, 385] on div "To activate drag with keyboard, press Alt + Enter. Once in keyboard drag state,…" at bounding box center [640, 357] width 1216 height 487
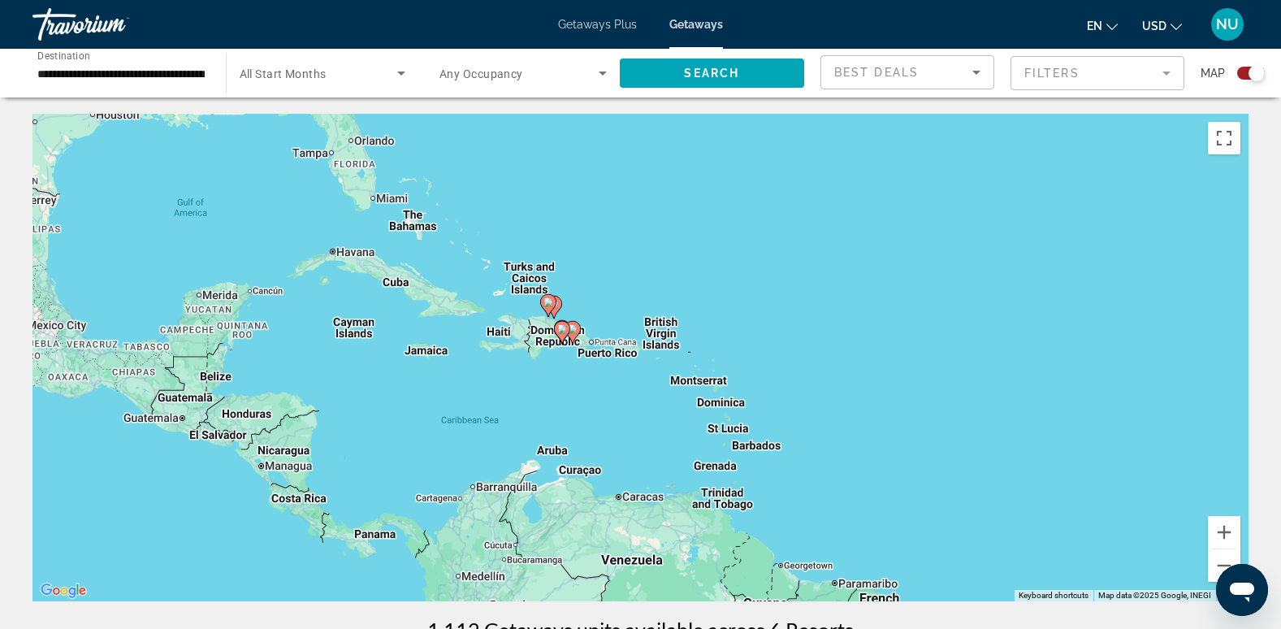
click at [591, 376] on div "To activate drag with keyboard, press Alt + Enter. Once in keyboard drag state,…" at bounding box center [640, 357] width 1216 height 487
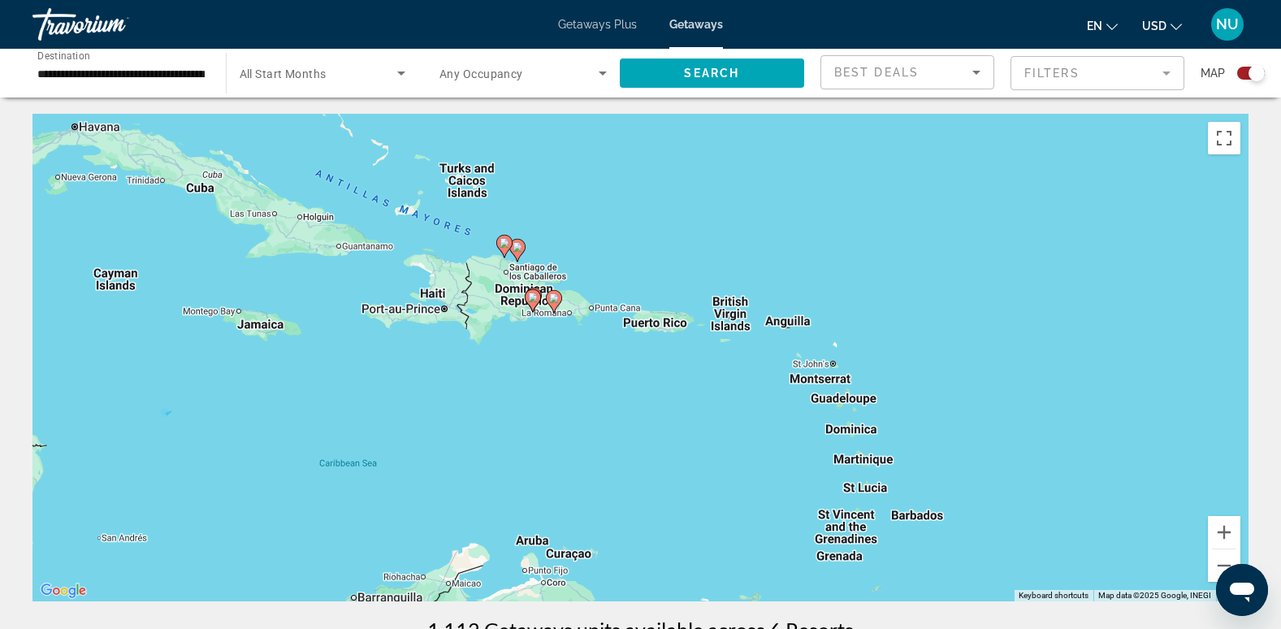
click at [559, 351] on div "To activate drag with keyboard, press Alt + Enter. Once in keyboard drag state,…" at bounding box center [640, 357] width 1216 height 487
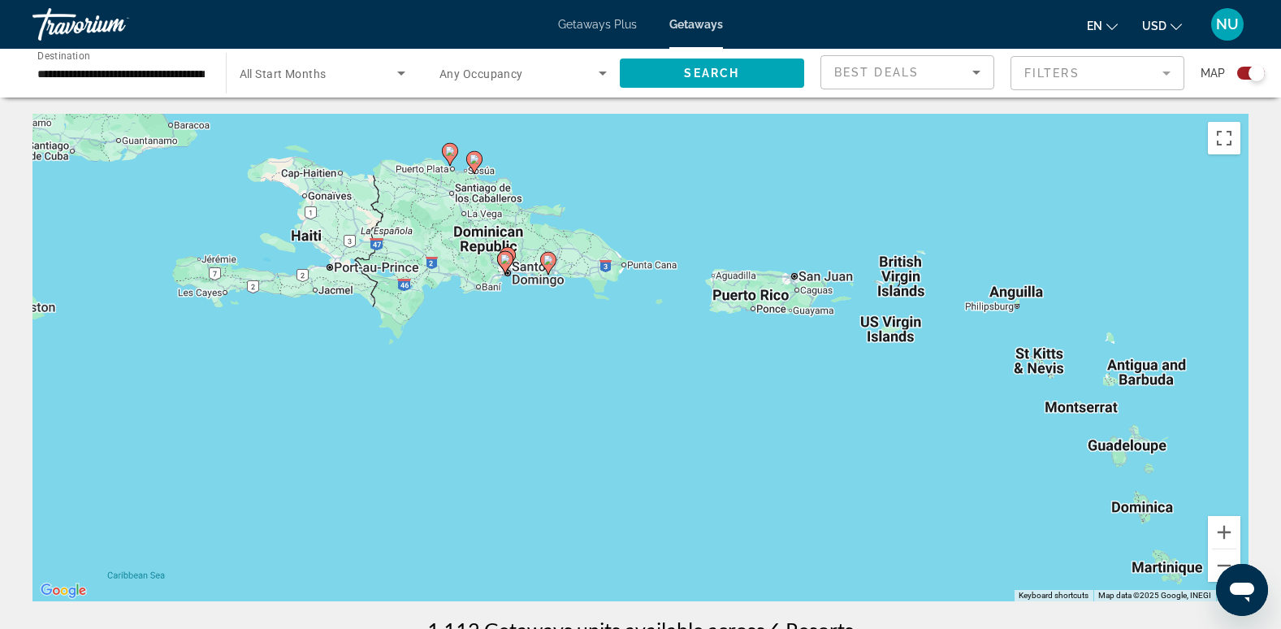
click at [546, 325] on div "To activate drag with keyboard, press Alt + Enter. Once in keyboard drag state,…" at bounding box center [640, 357] width 1216 height 487
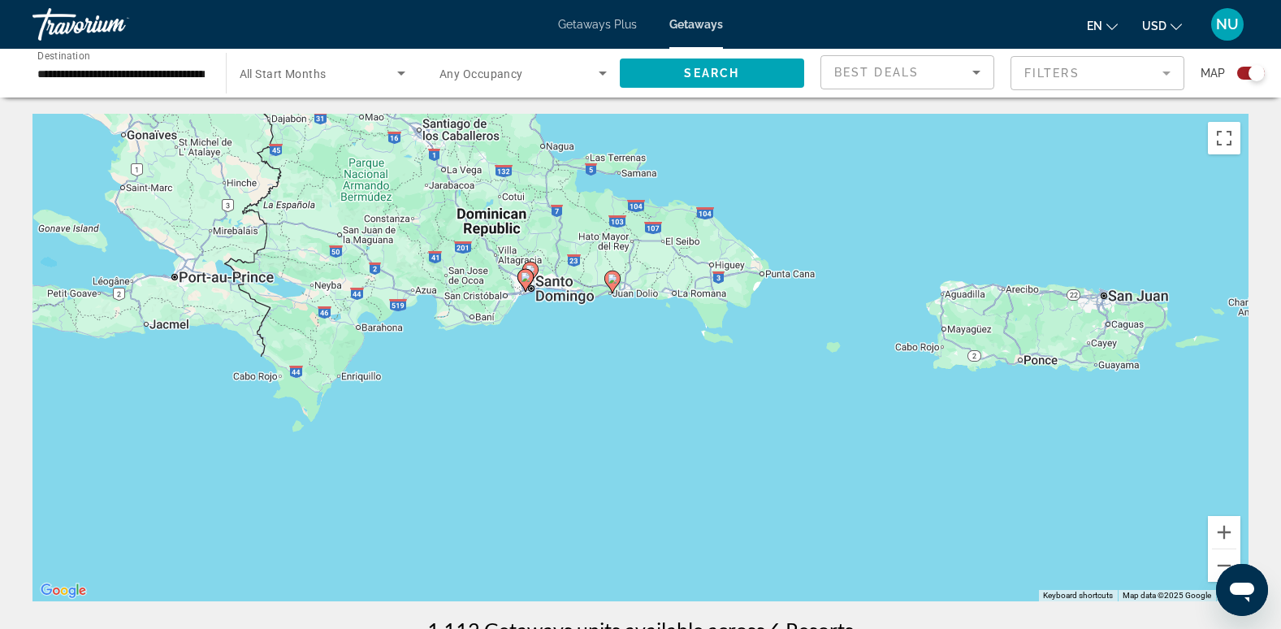
drag, startPoint x: 531, startPoint y: 288, endPoint x: 593, endPoint y: 357, distance: 92.6
click at [593, 357] on div "To activate drag with keyboard, press Alt + Enter. Once in keyboard drag state,…" at bounding box center [640, 357] width 1216 height 487
drag, startPoint x: 565, startPoint y: 27, endPoint x: 548, endPoint y: 41, distance: 21.9
click at [565, 27] on span "Getaways Plus" at bounding box center [597, 24] width 79 height 13
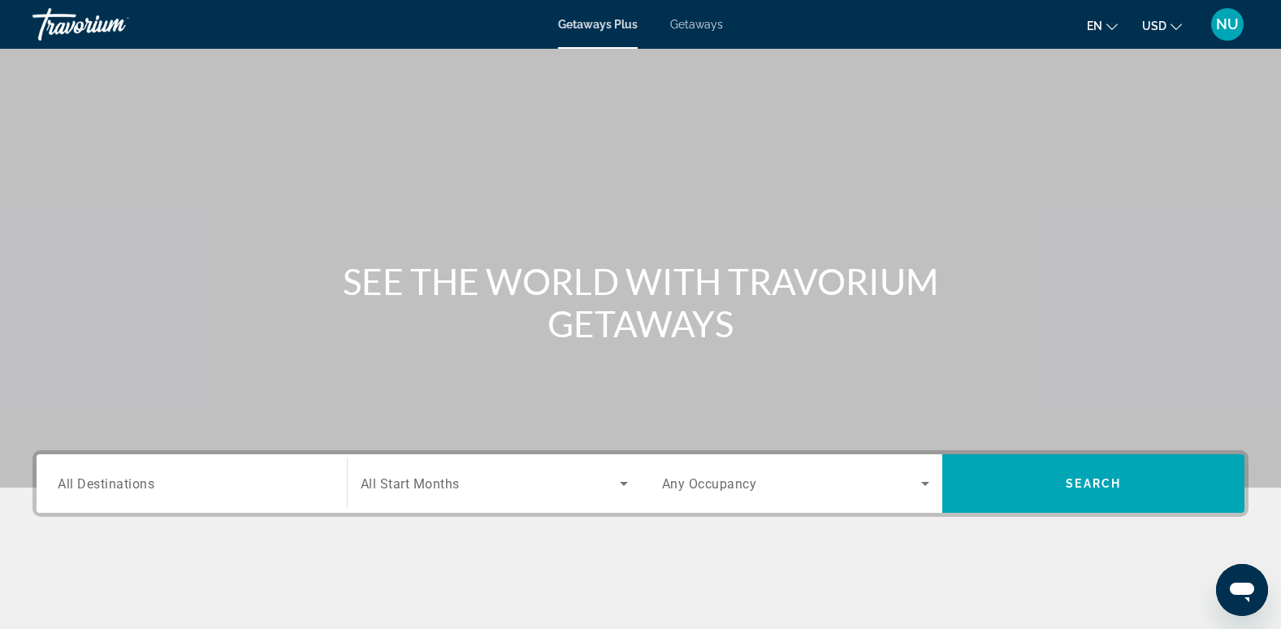
click at [162, 476] on input "Destination All Destinations" at bounding box center [192, 483] width 268 height 19
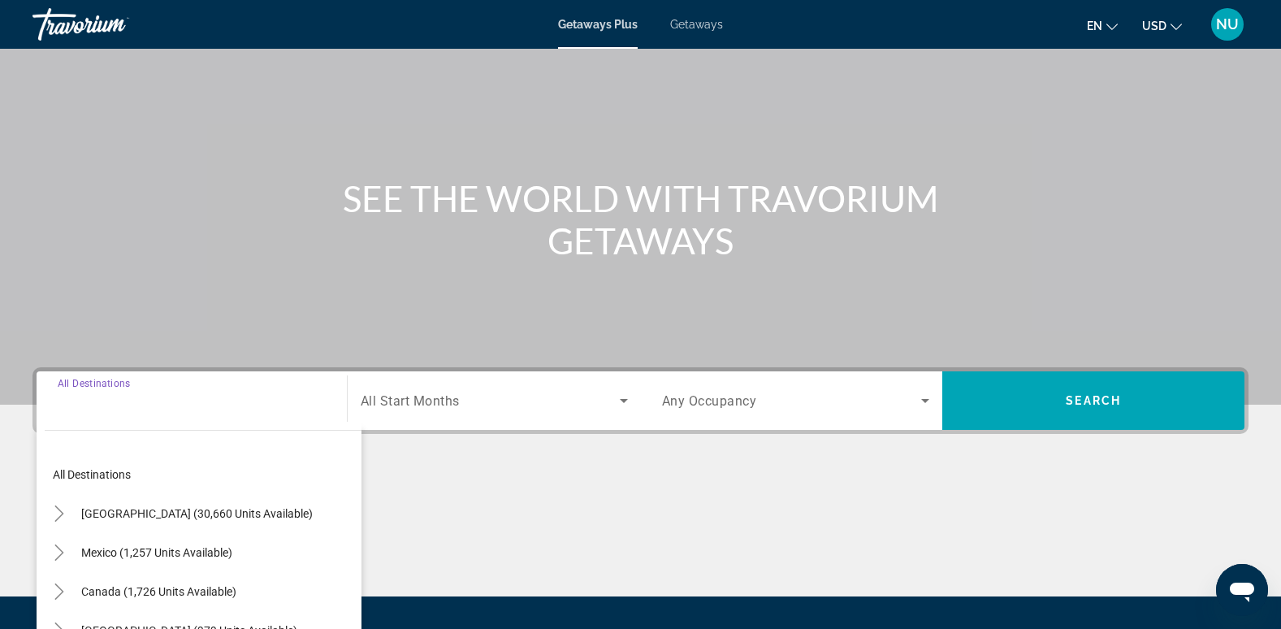
scroll to position [249, 0]
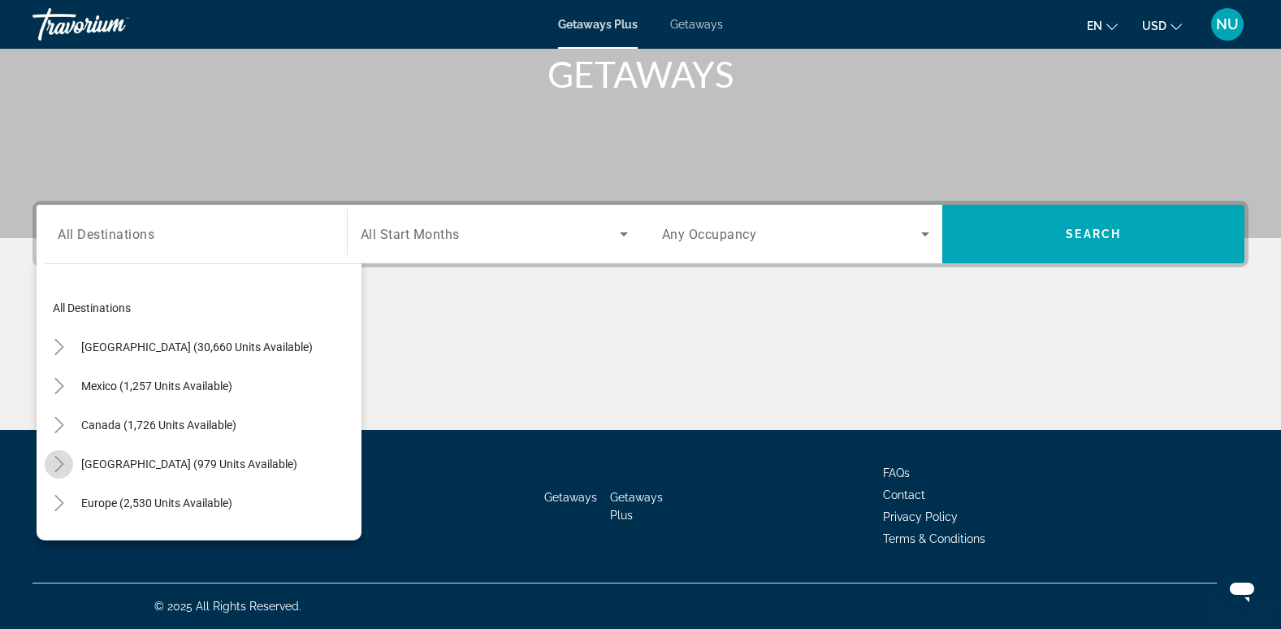
click at [55, 461] on icon "Toggle Caribbean & Atlantic Islands (979 units available)" at bounding box center [59, 464] width 16 height 16
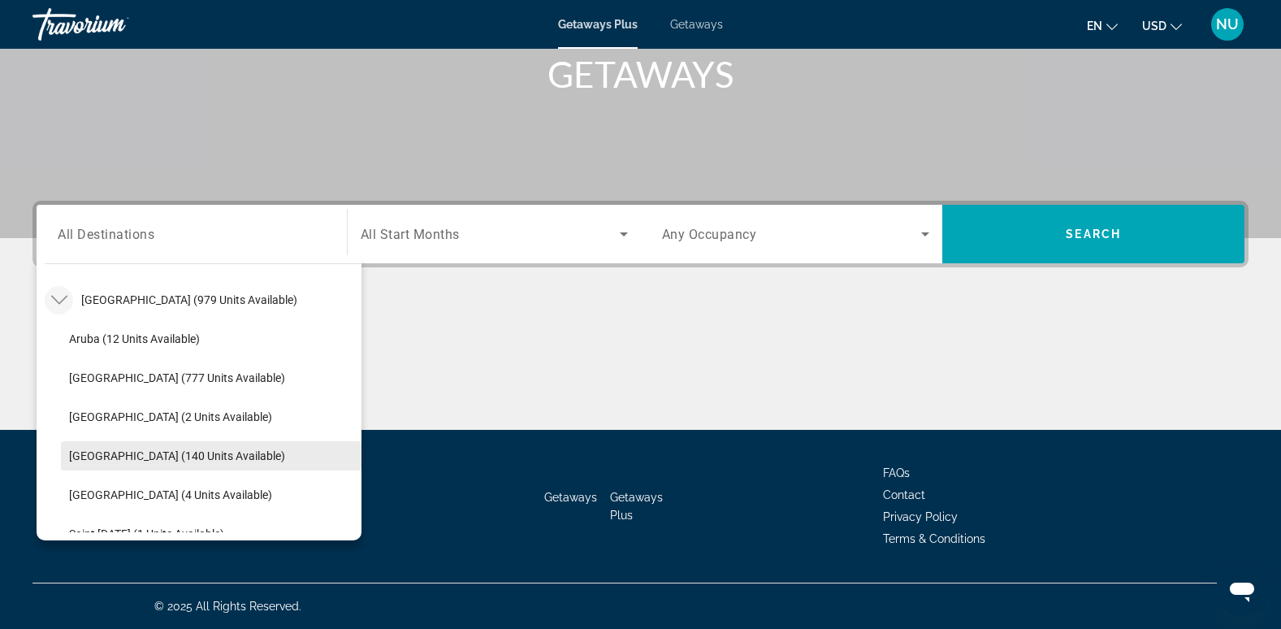
click at [144, 460] on span "[GEOGRAPHIC_DATA] (140 units available)" at bounding box center [177, 455] width 216 height 13
type input "**********"
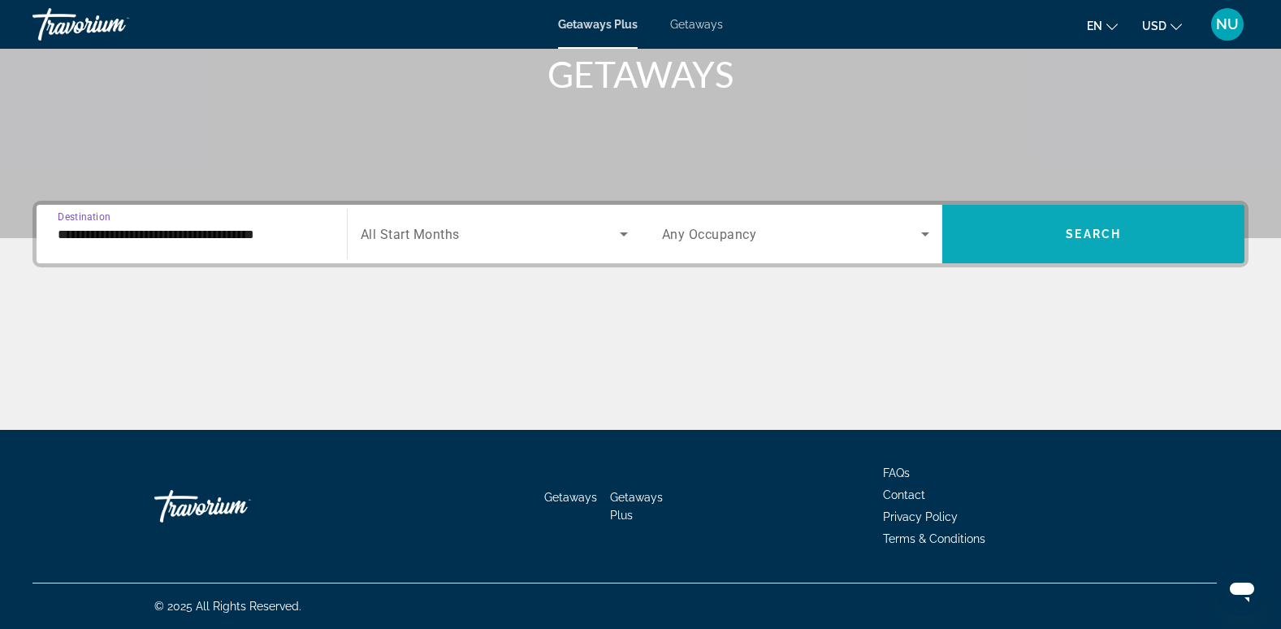
click at [1088, 223] on span "Search widget" at bounding box center [1093, 233] width 302 height 39
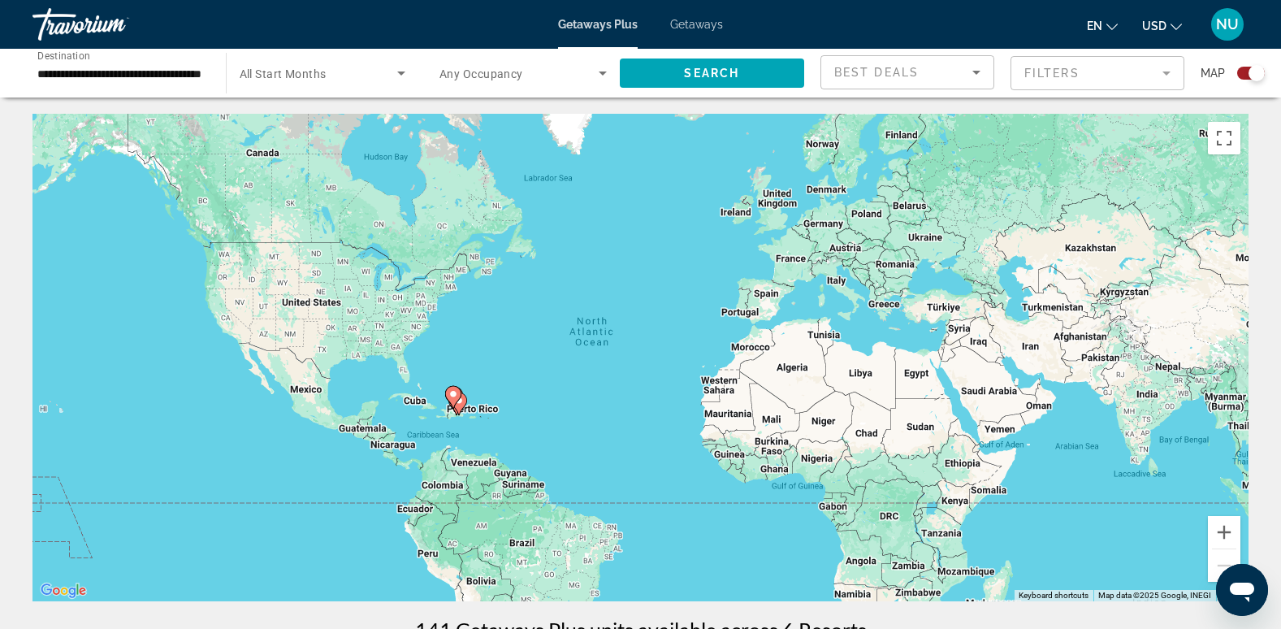
click at [474, 414] on div "To activate drag with keyboard, press Alt + Enter. Once in keyboard drag state,…" at bounding box center [640, 357] width 1216 height 487
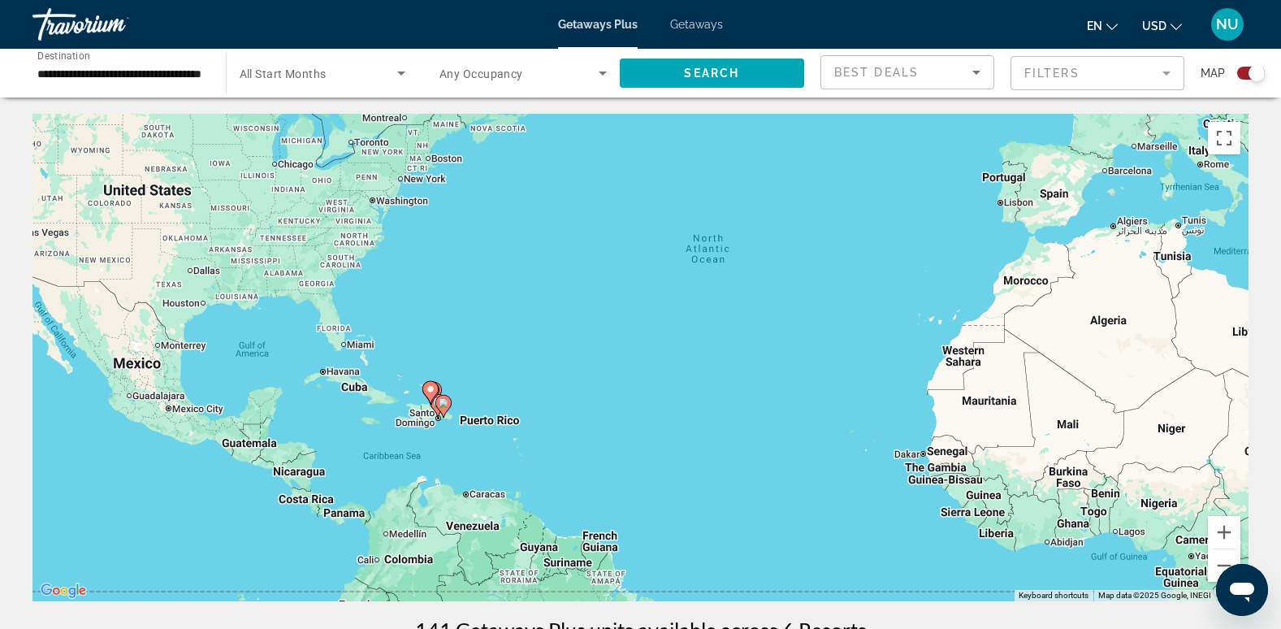
click at [446, 430] on div "To activate drag with keyboard, press Alt + Enter. Once in keyboard drag state,…" at bounding box center [640, 357] width 1216 height 487
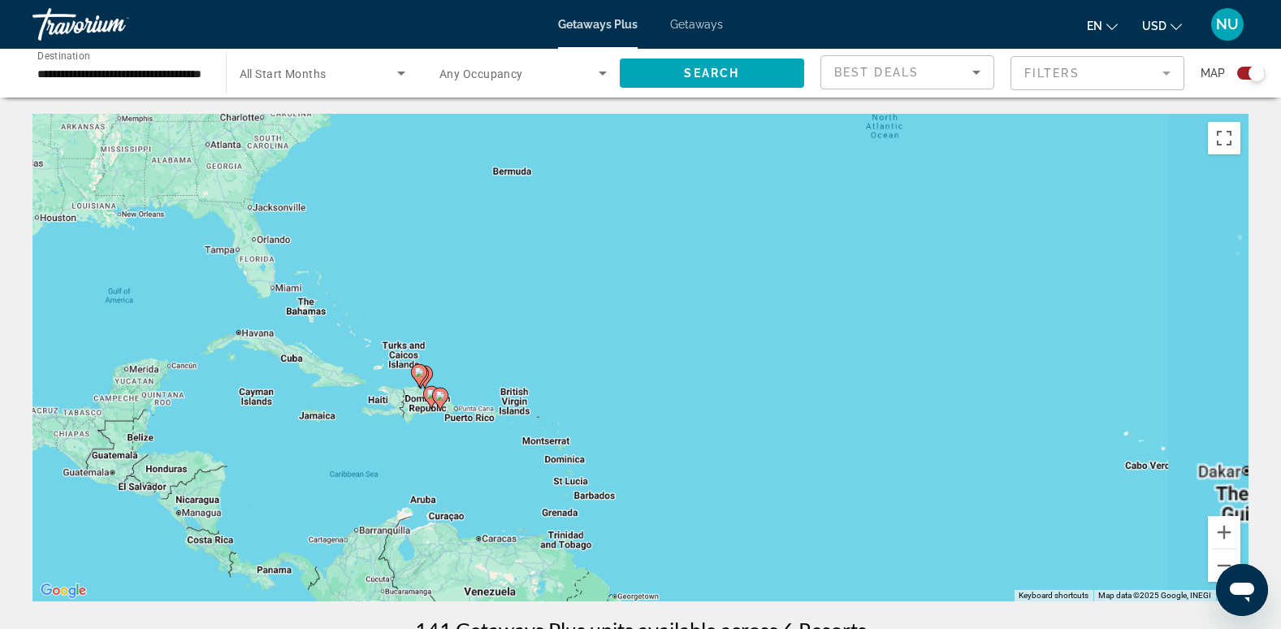
click at [446, 429] on div "To activate drag with keyboard, press Alt + Enter. Once in keyboard drag state,…" at bounding box center [640, 357] width 1216 height 487
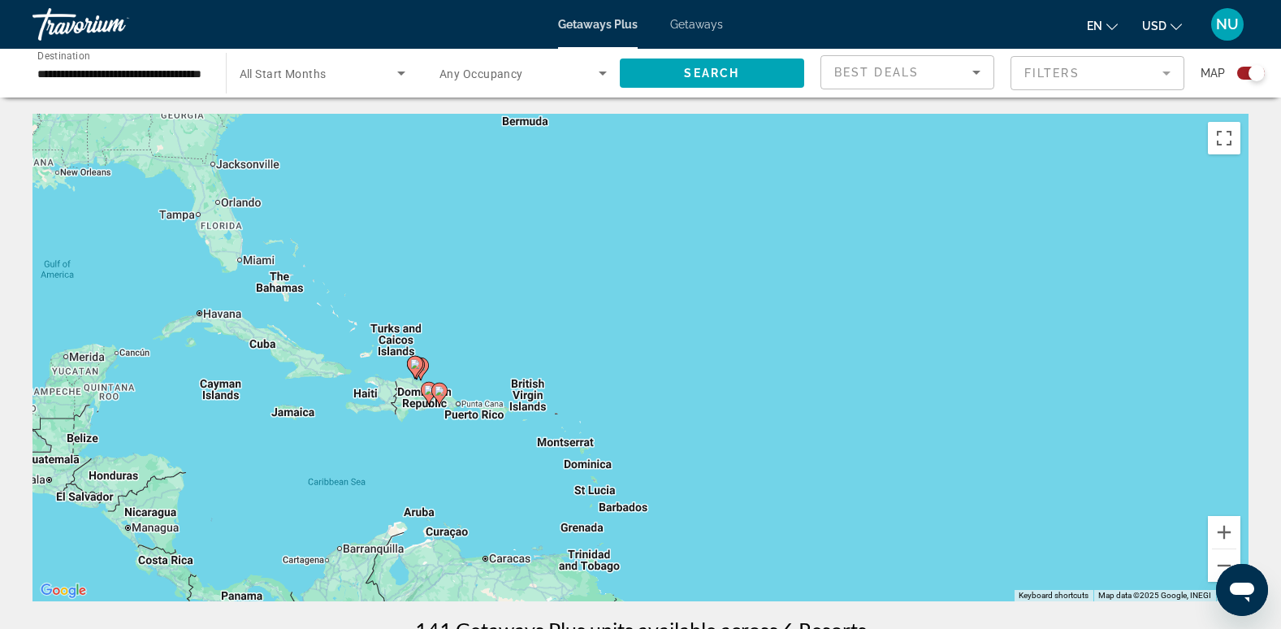
click at [446, 429] on div "To activate drag with keyboard, press Alt + Enter. Once in keyboard drag state,…" at bounding box center [640, 357] width 1216 height 487
click at [446, 427] on div "To activate drag with keyboard, press Alt + Enter. Once in keyboard drag state,…" at bounding box center [640, 357] width 1216 height 487
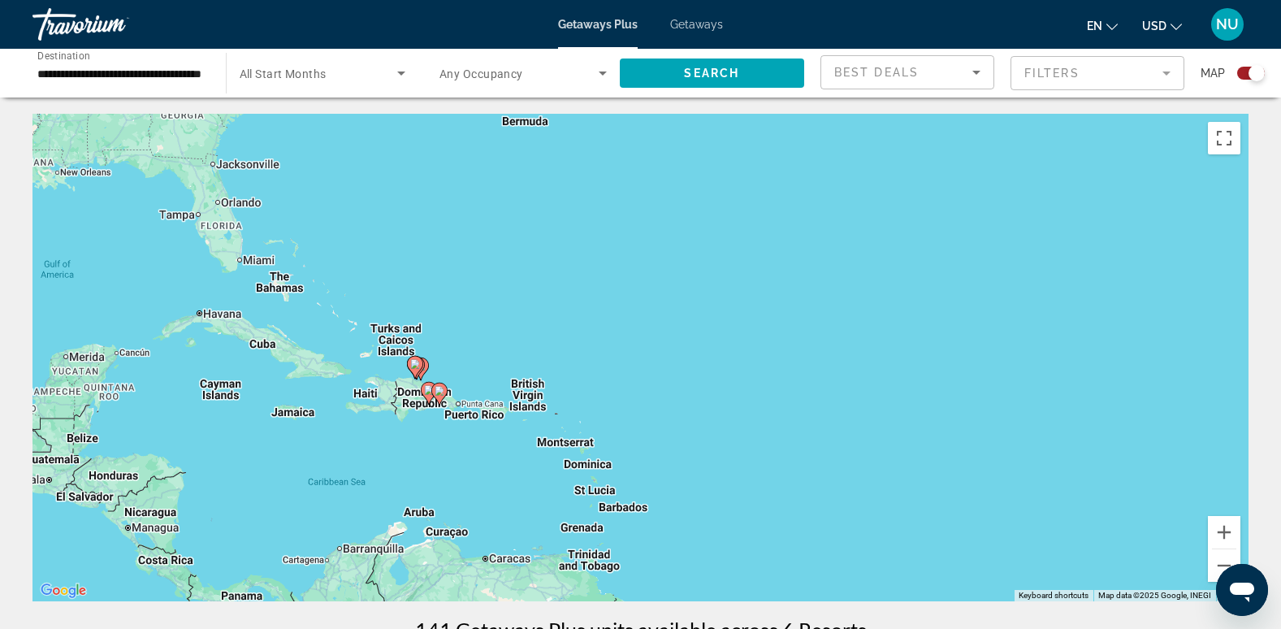
click at [419, 440] on div "To activate drag with keyboard, press Alt + Enter. Once in keyboard drag state,…" at bounding box center [640, 357] width 1216 height 487
click at [418, 437] on div "To activate drag with keyboard, press Alt + Enter. Once in keyboard drag state,…" at bounding box center [640, 357] width 1216 height 487
click at [418, 436] on div "To activate drag with keyboard, press Alt + Enter. Once in keyboard drag state,…" at bounding box center [640, 357] width 1216 height 487
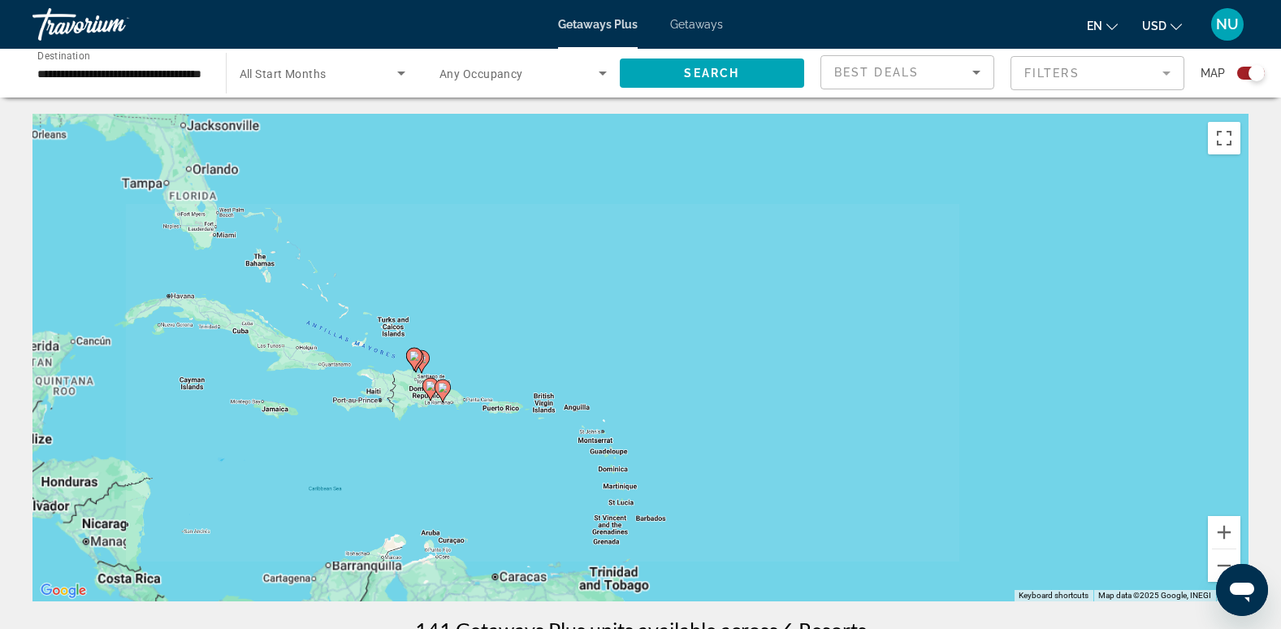
click at [418, 436] on div "To activate drag with keyboard, press Alt + Enter. Once in keyboard drag state,…" at bounding box center [640, 357] width 1216 height 487
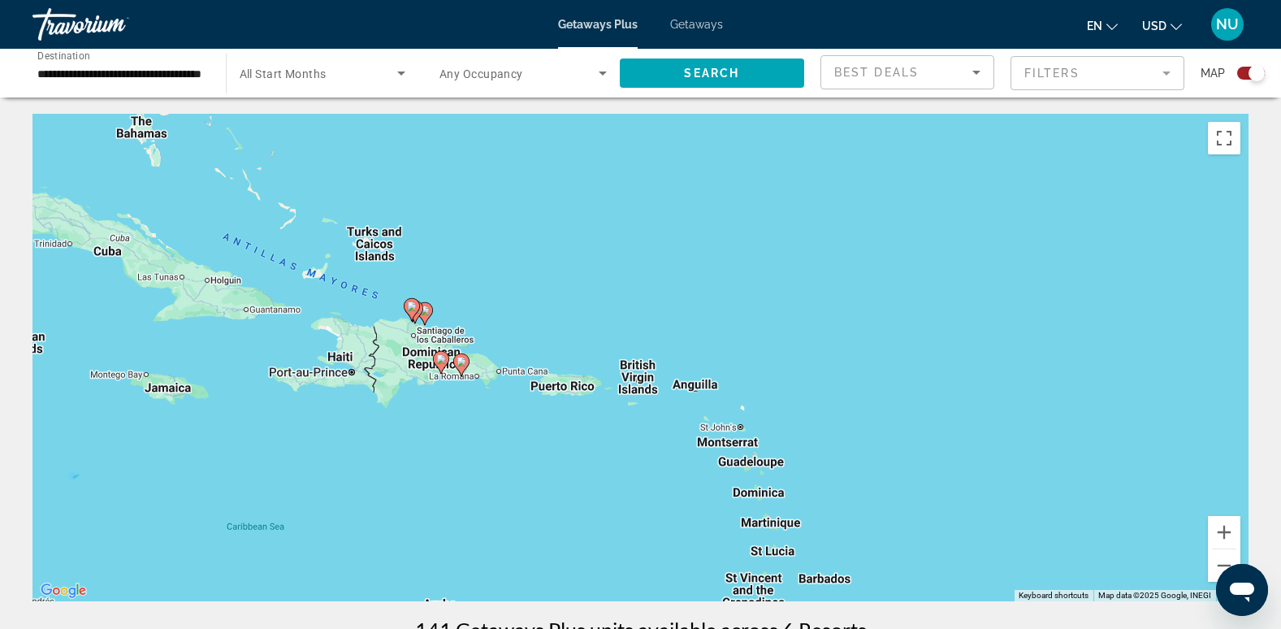
click at [509, 372] on div "To activate drag with keyboard, press Alt + Enter. Once in keyboard drag state,…" at bounding box center [640, 357] width 1216 height 487
click at [512, 379] on div "To activate drag with keyboard, press Alt + Enter. Once in keyboard drag state,…" at bounding box center [640, 357] width 1216 height 487
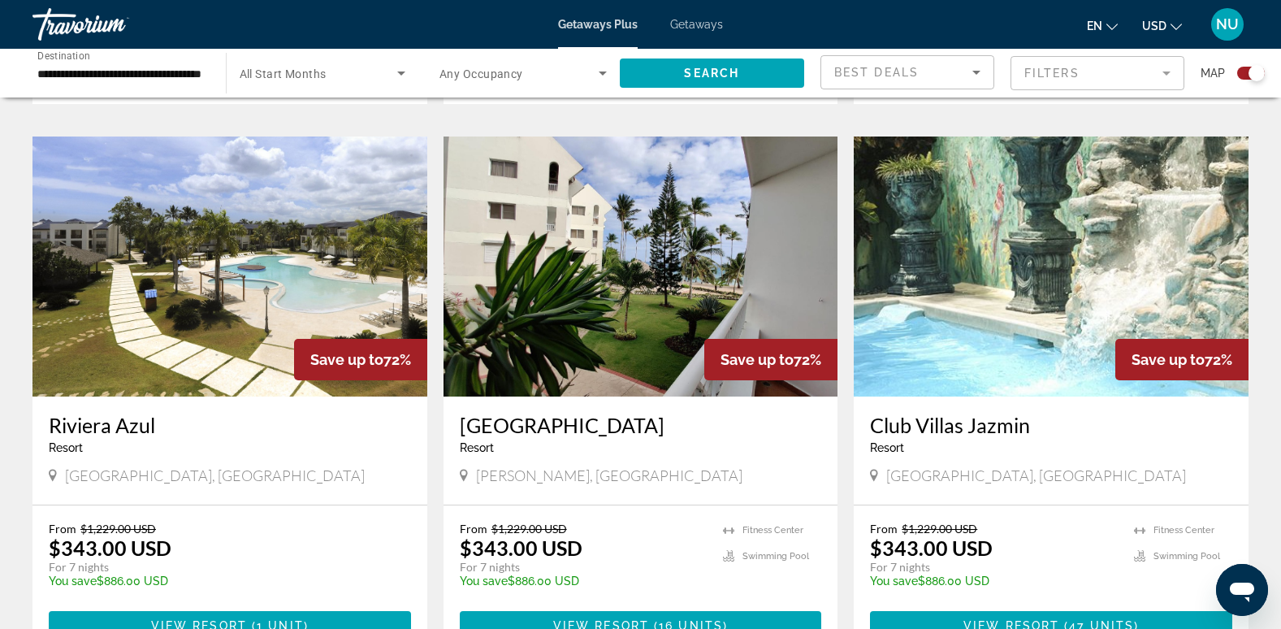
scroll to position [894, 0]
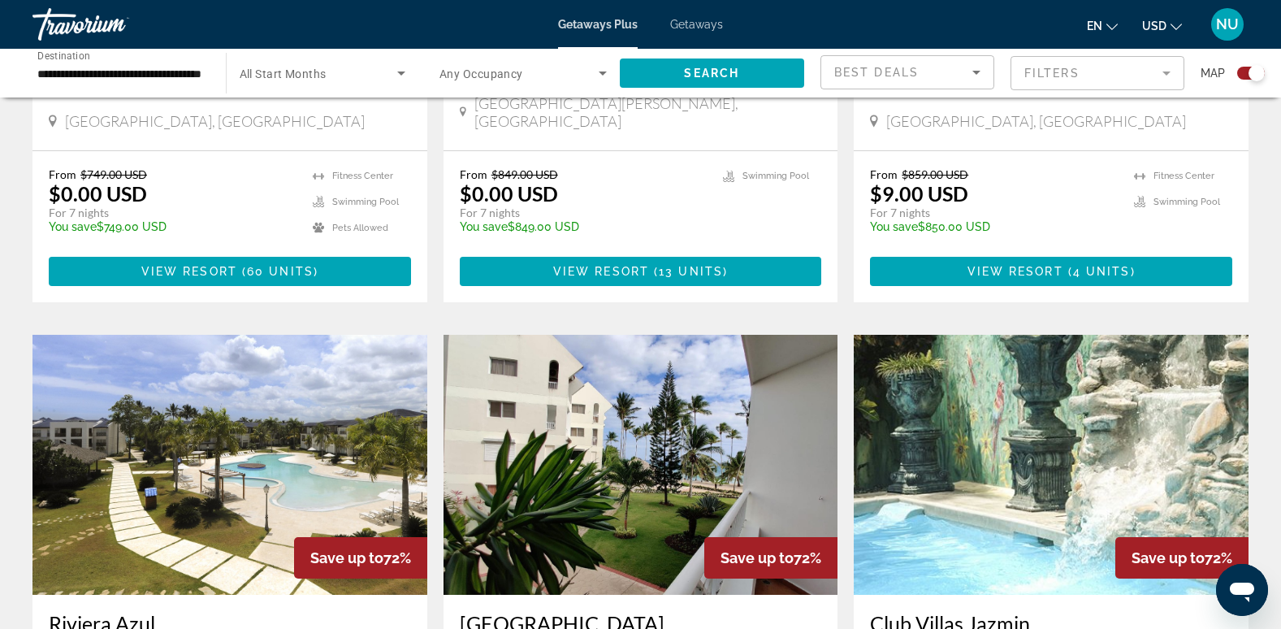
click at [687, 26] on span "Getaways" at bounding box center [696, 24] width 53 height 13
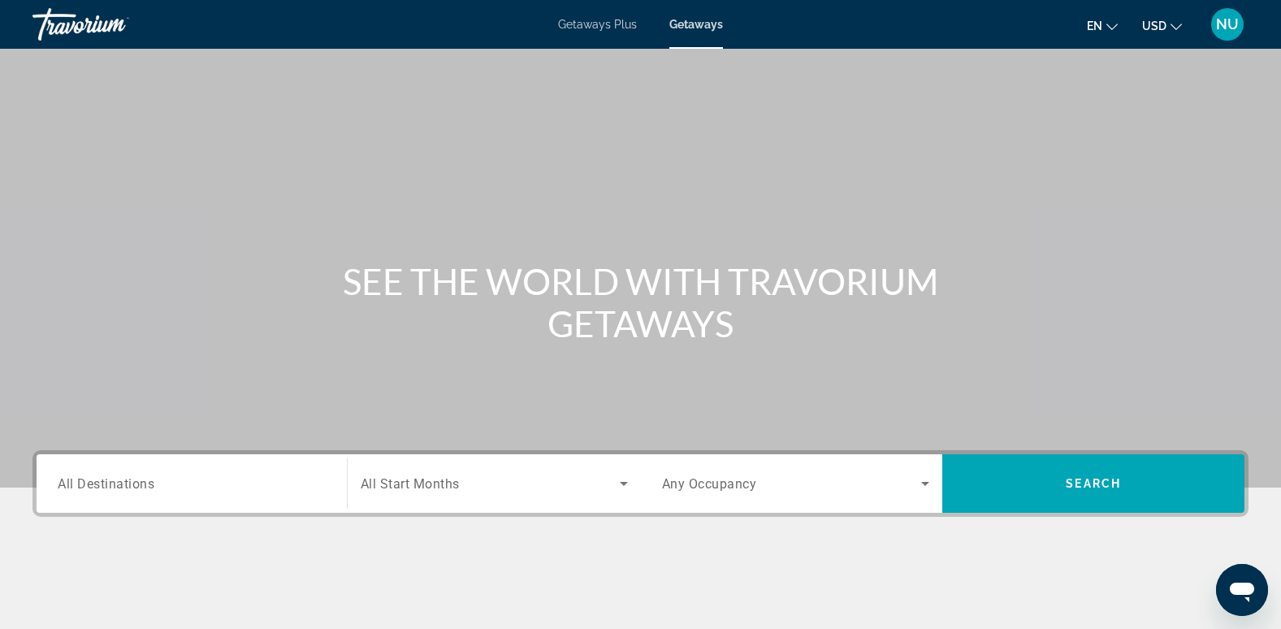
click at [113, 464] on div "Search widget" at bounding box center [192, 484] width 268 height 46
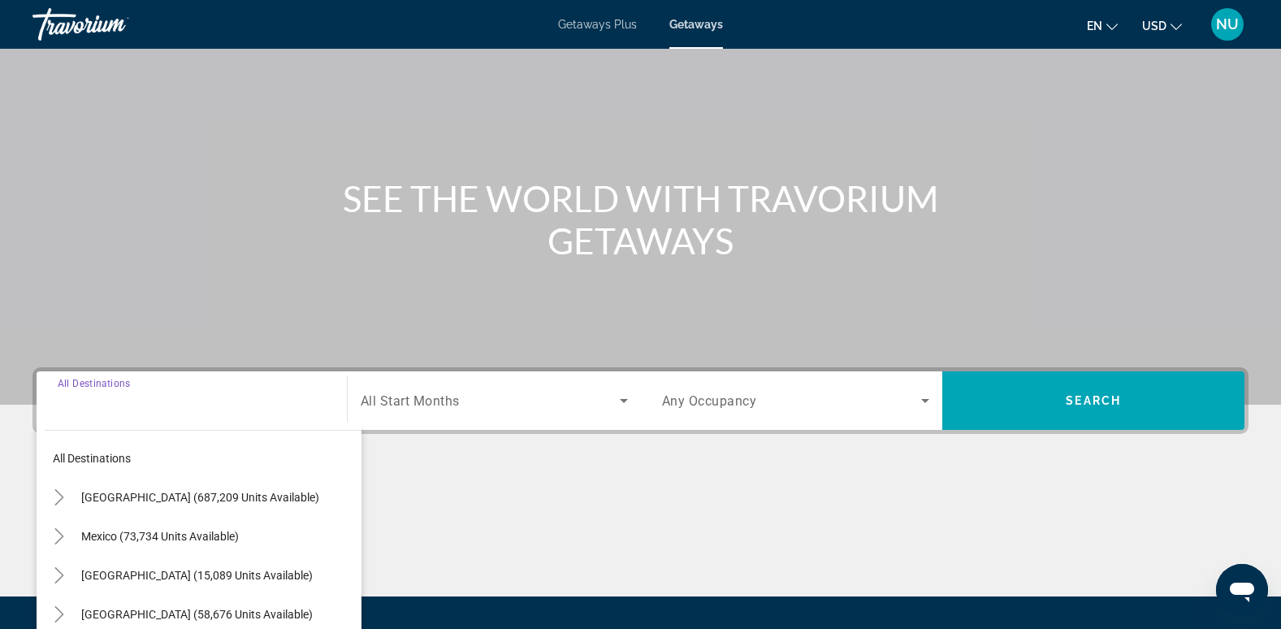
scroll to position [249, 0]
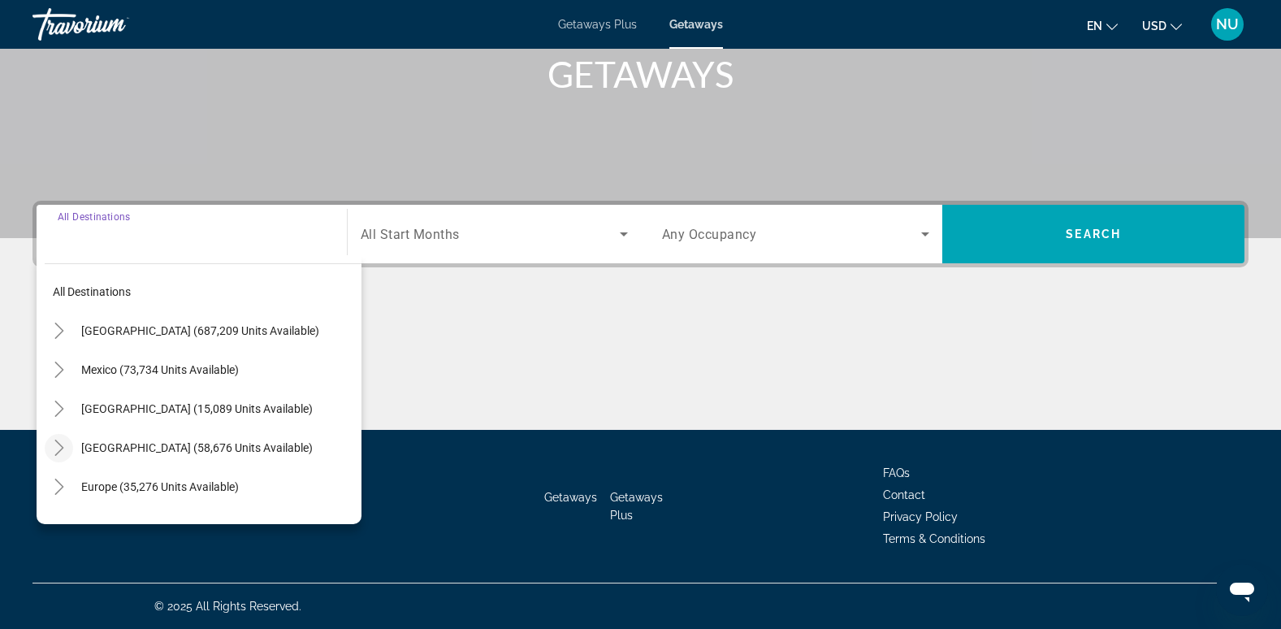
click at [58, 446] on icon "Toggle Caribbean & Atlantic Islands (58,676 units available)" at bounding box center [59, 447] width 16 height 16
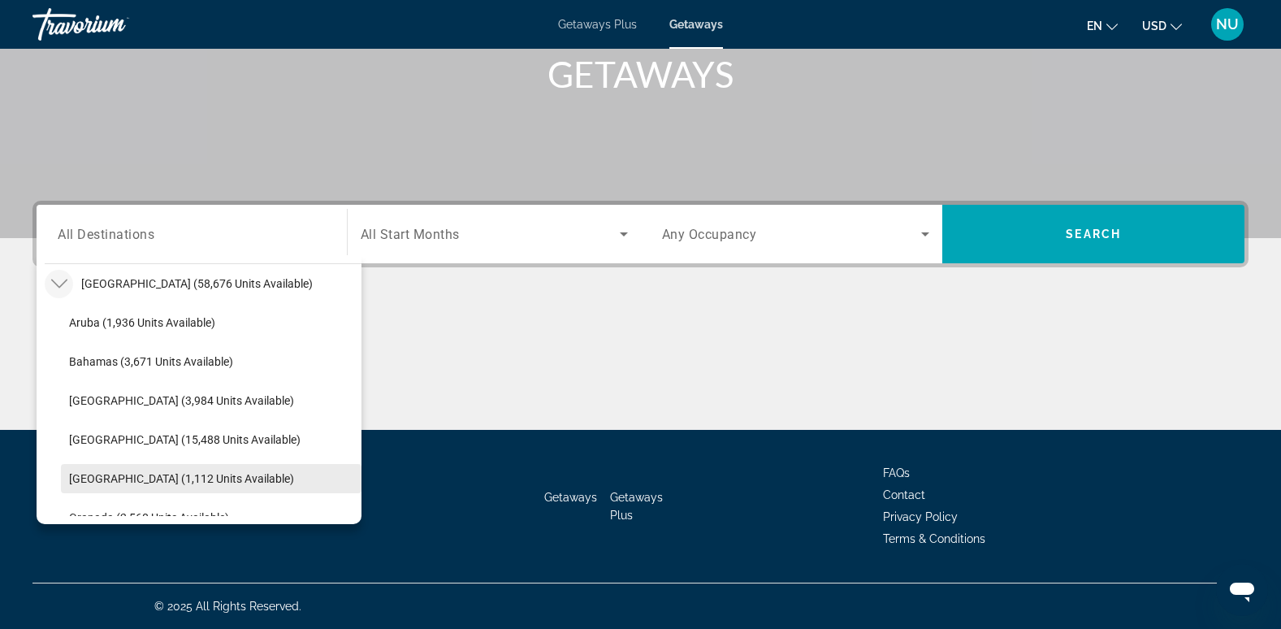
click at [121, 480] on span "[GEOGRAPHIC_DATA] (1,112 units available)" at bounding box center [181, 478] width 225 height 13
type input "**********"
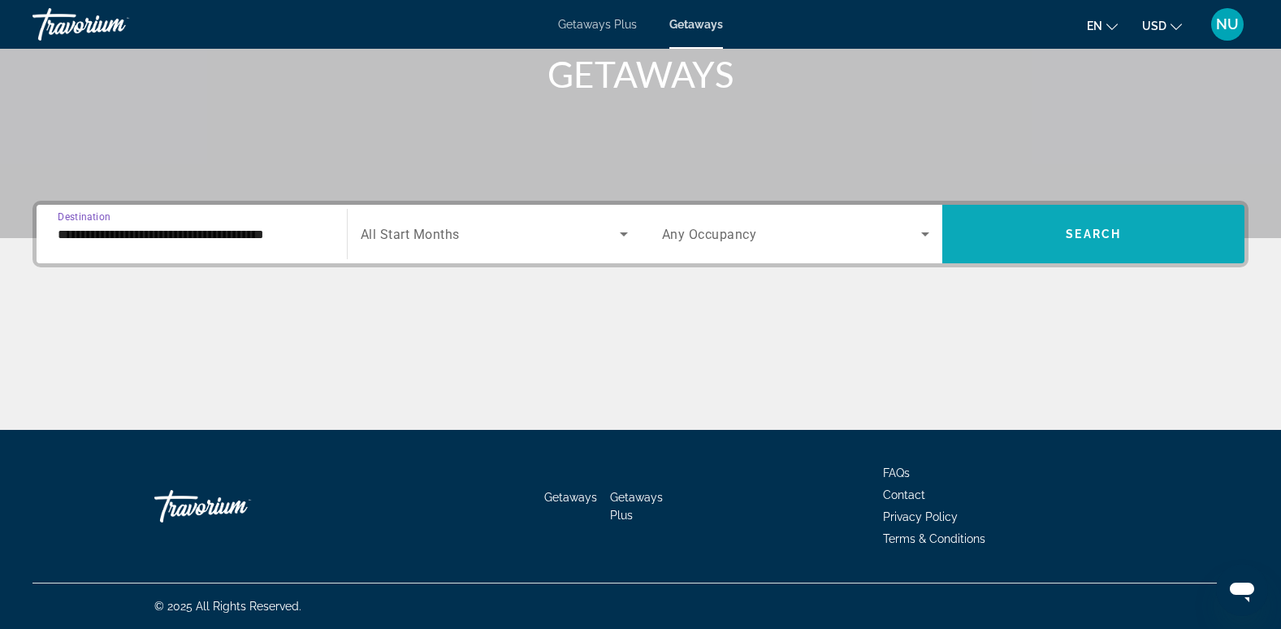
click at [1012, 241] on span "Search widget" at bounding box center [1093, 233] width 302 height 39
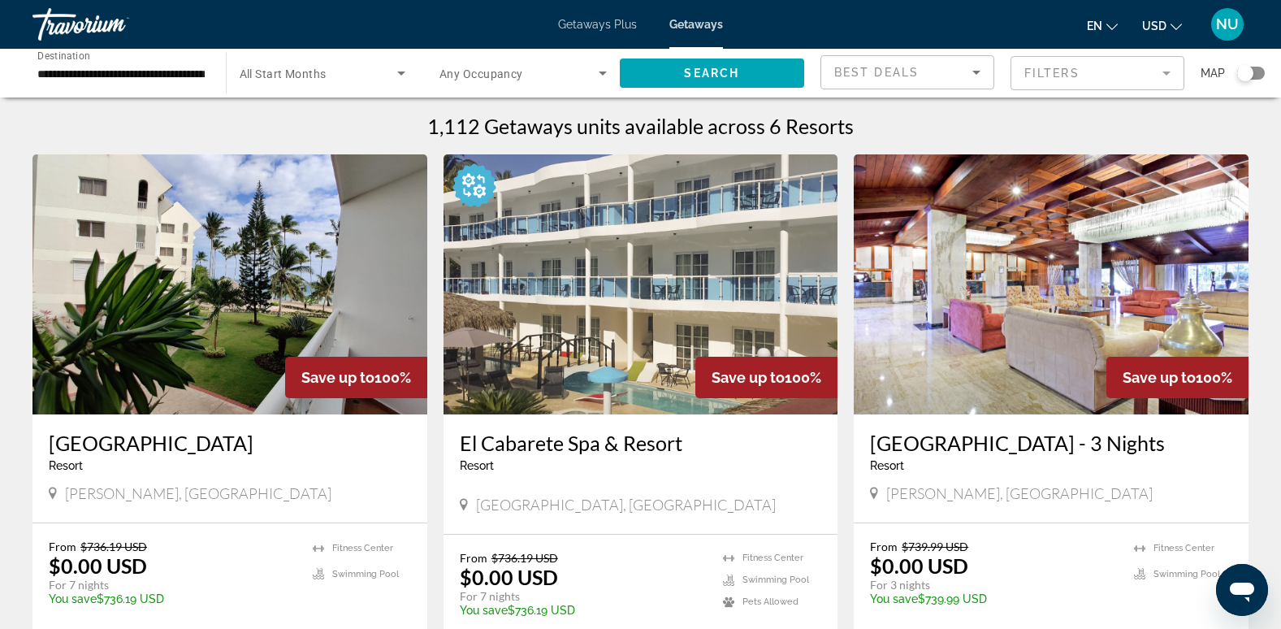
click at [1251, 66] on div "Map" at bounding box center [1233, 73] width 64 height 36
click at [1255, 67] on div "Search widget" at bounding box center [1251, 73] width 28 height 13
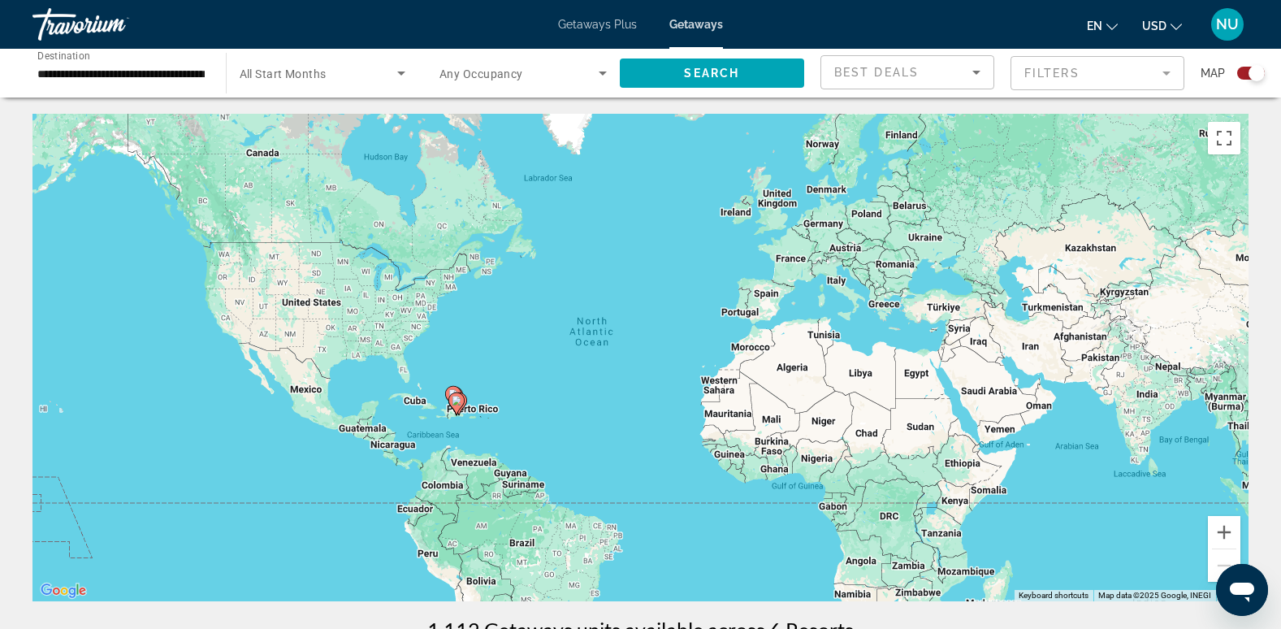
click at [454, 430] on div "To activate drag with keyboard, press Alt + Enter. Once in keyboard drag state,…" at bounding box center [640, 357] width 1216 height 487
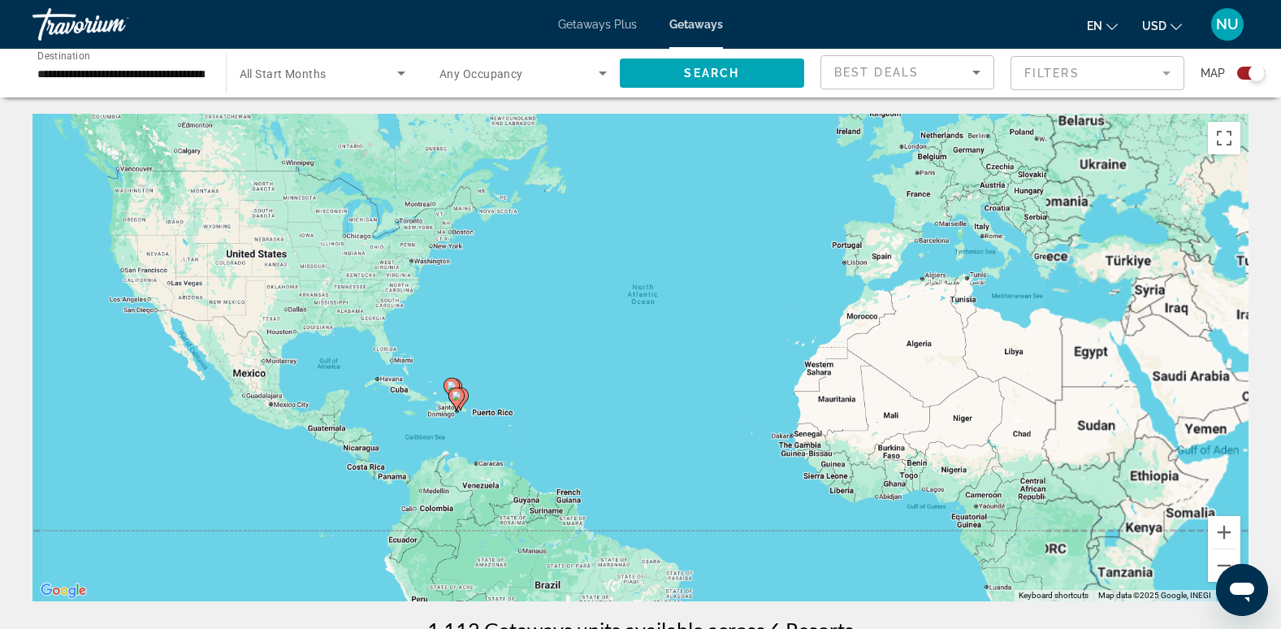
click at [454, 430] on div "To activate drag with keyboard, press Alt + Enter. Once in keyboard drag state,…" at bounding box center [640, 357] width 1216 height 487
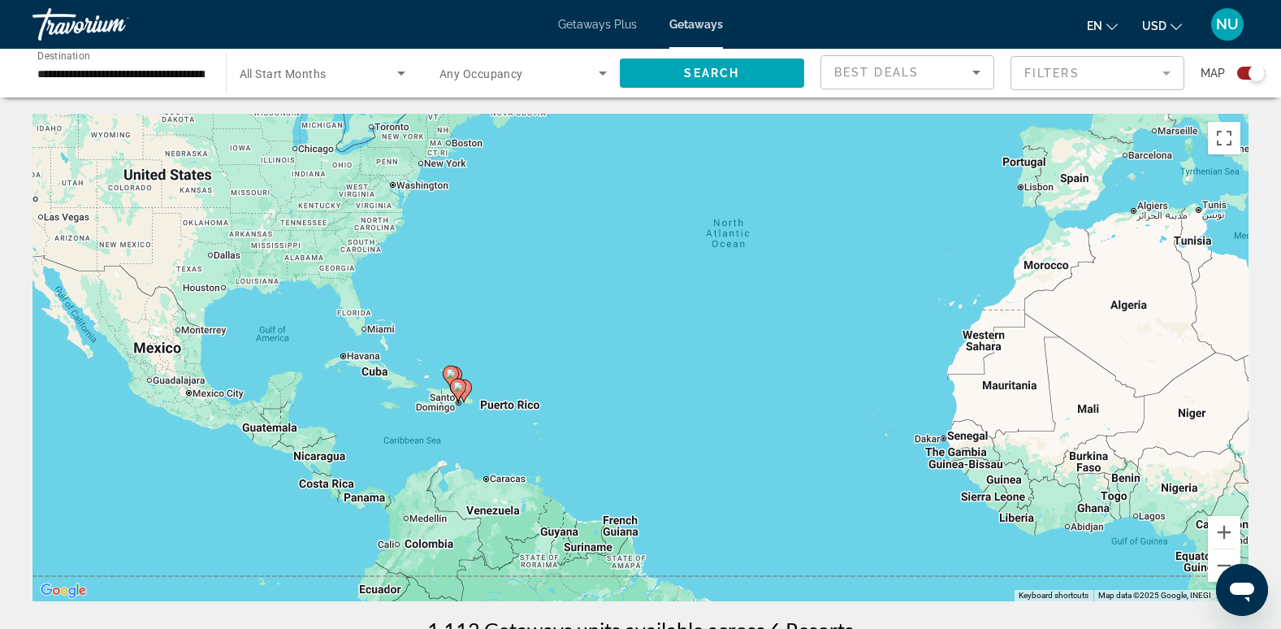
click at [454, 430] on div "To activate drag with keyboard, press Alt + Enter. Once in keyboard drag state,…" at bounding box center [640, 357] width 1216 height 487
click at [472, 413] on div "To activate drag with keyboard, press Alt + Enter. Once in keyboard drag state,…" at bounding box center [640, 357] width 1216 height 487
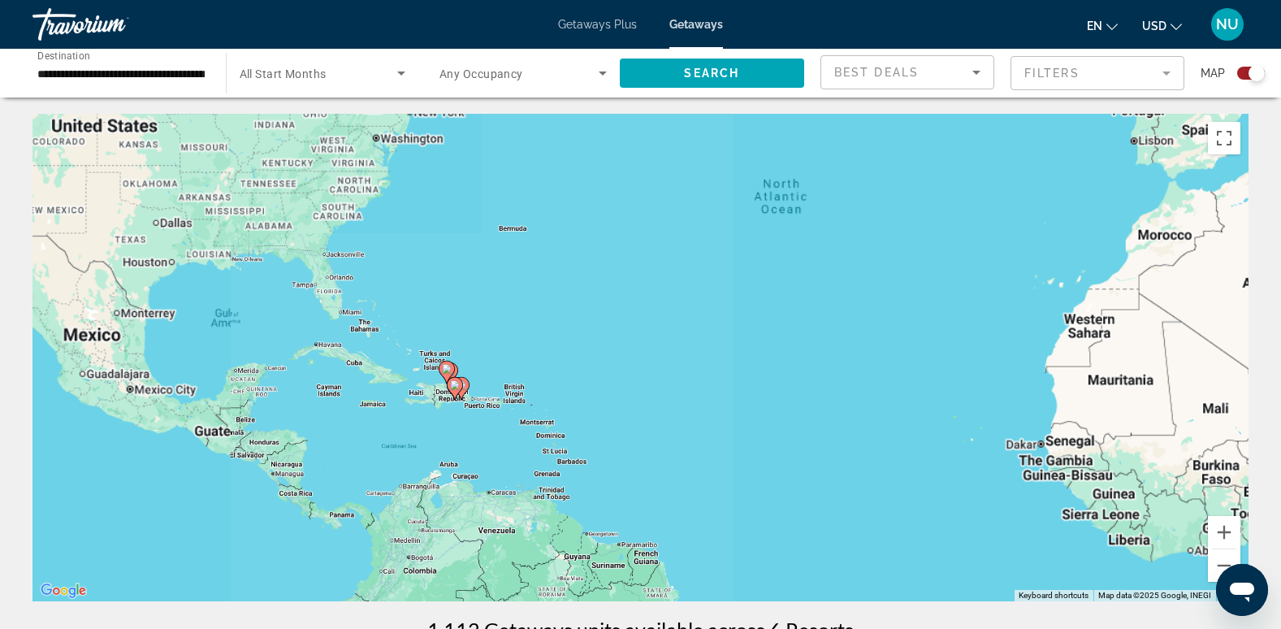
click at [472, 413] on div "To activate drag with keyboard, press Alt + Enter. Once in keyboard drag state,…" at bounding box center [640, 357] width 1216 height 487
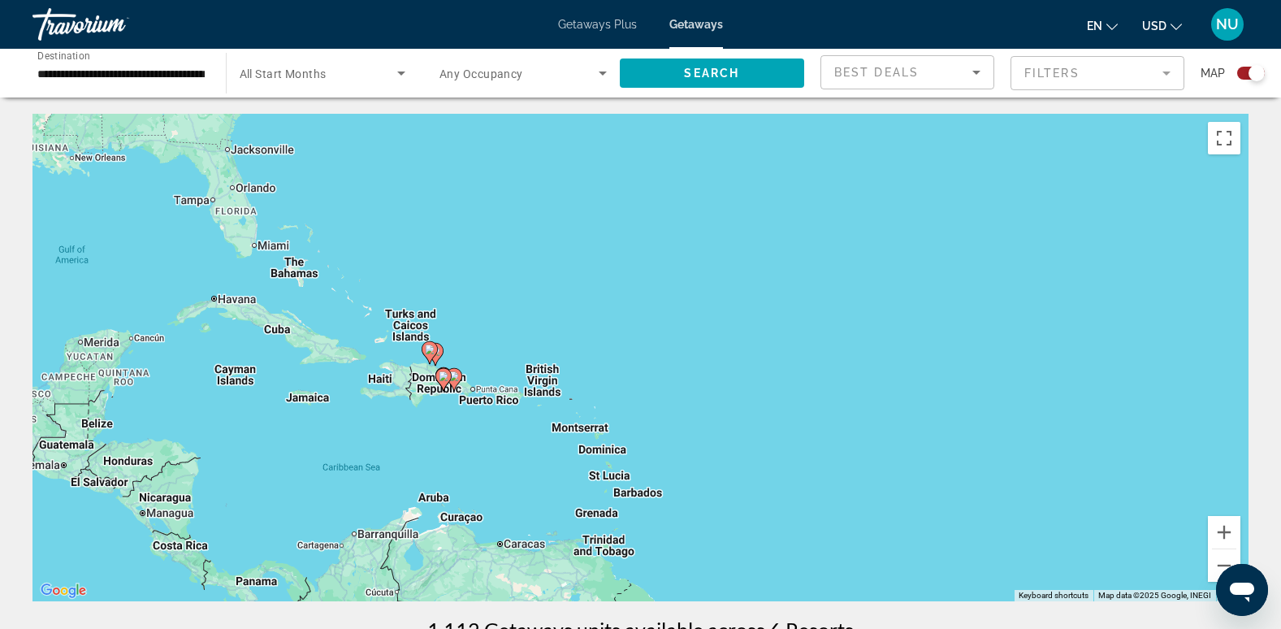
click at [469, 405] on div "To activate drag with keyboard, press Alt + Enter. Once in keyboard drag state,…" at bounding box center [640, 357] width 1216 height 487
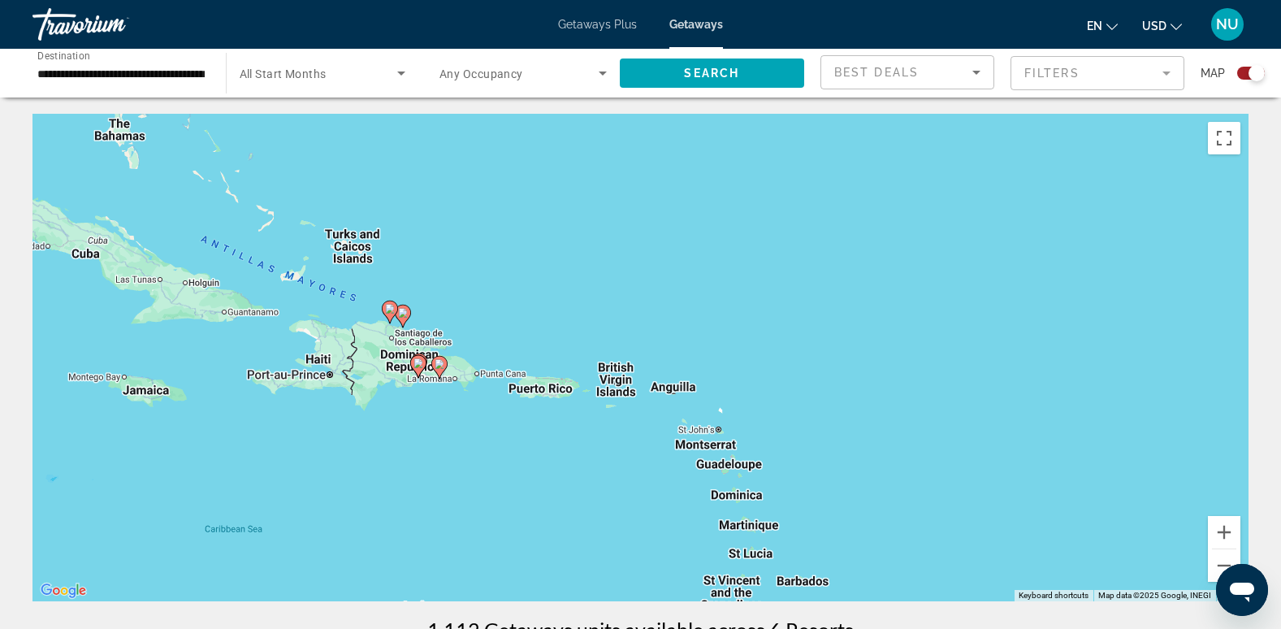
click at [435, 410] on div "To activate drag with keyboard, press Alt + Enter. Once in keyboard drag state,…" at bounding box center [640, 357] width 1216 height 487
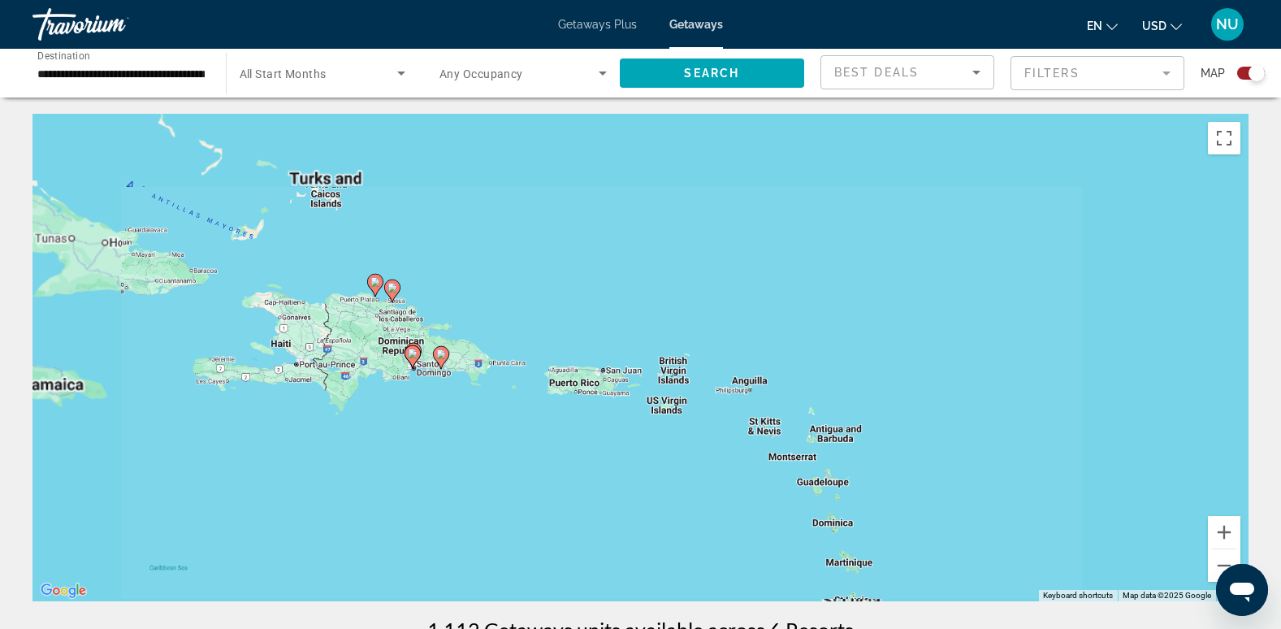
click at [435, 410] on div "To activate drag with keyboard, press Alt + Enter. Once in keyboard drag state,…" at bounding box center [640, 357] width 1216 height 487
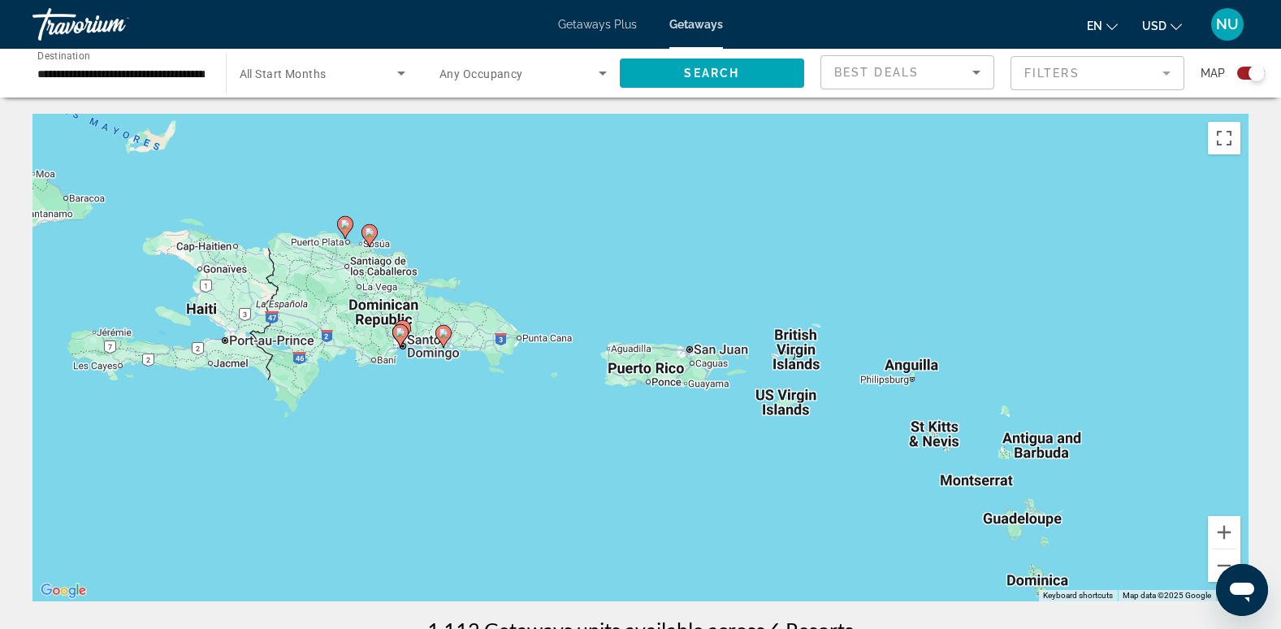
click at [480, 369] on div "To activate drag with keyboard, press Alt + Enter. Once in keyboard drag state,…" at bounding box center [640, 357] width 1216 height 487
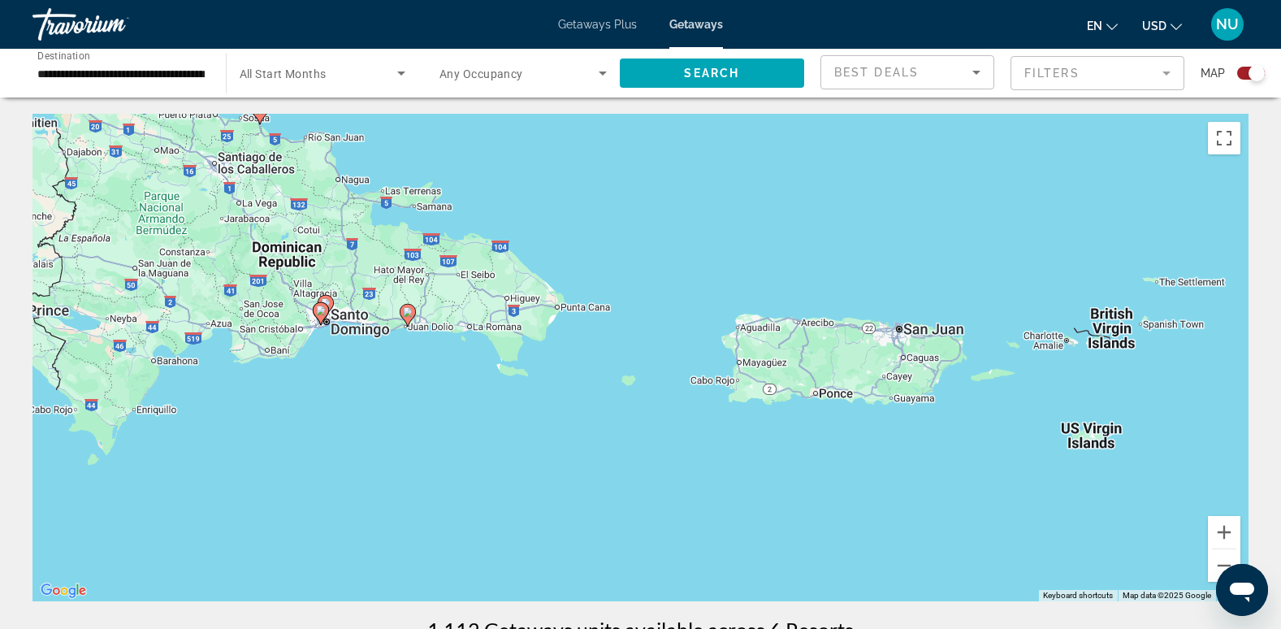
click at [404, 314] on image "Main content" at bounding box center [408, 312] width 10 height 10
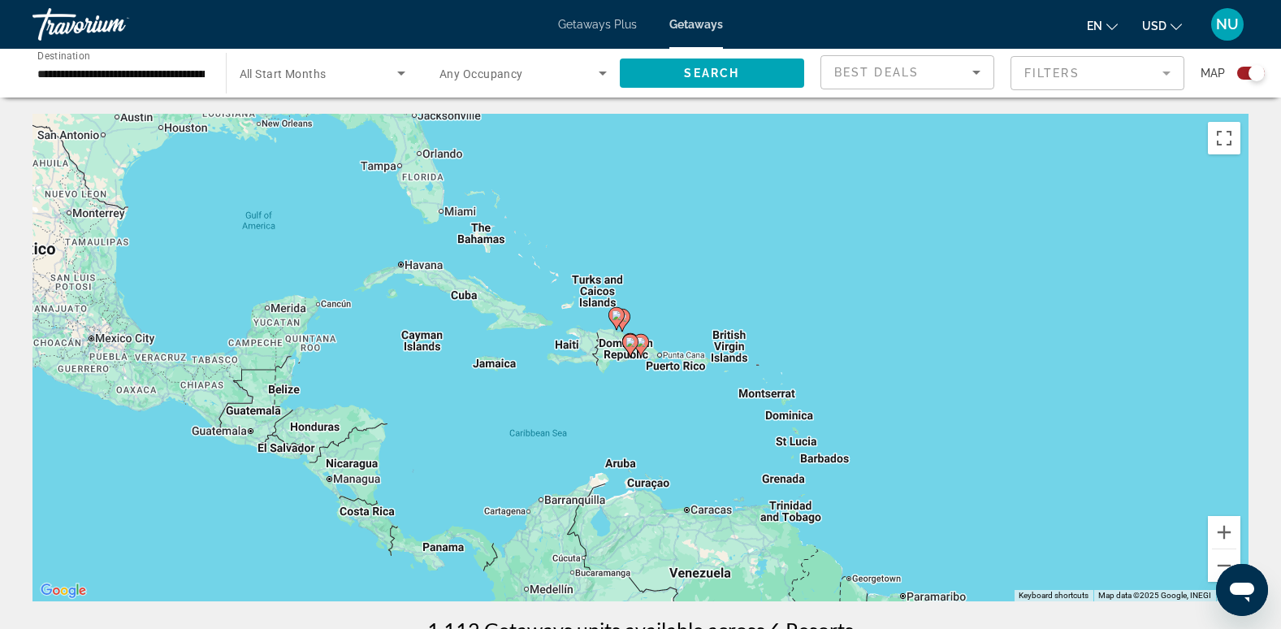
click at [643, 342] on image "Main content" at bounding box center [641, 342] width 10 height 10
type input "**********"
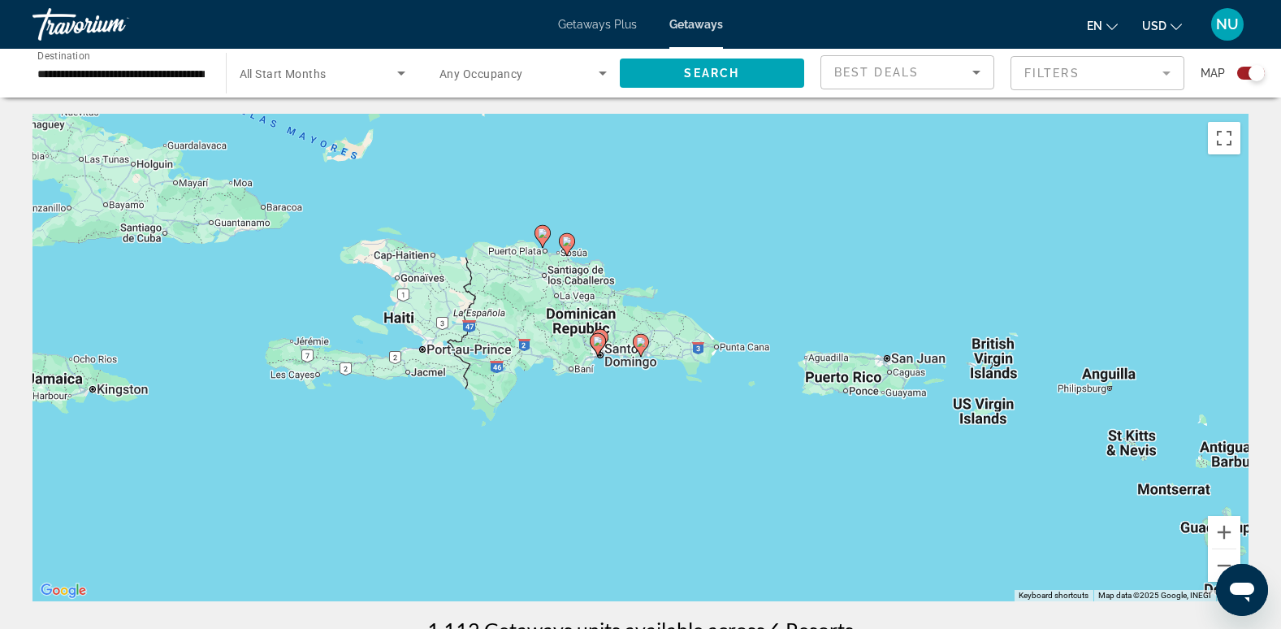
click at [643, 342] on image "Main content" at bounding box center [641, 342] width 10 height 10
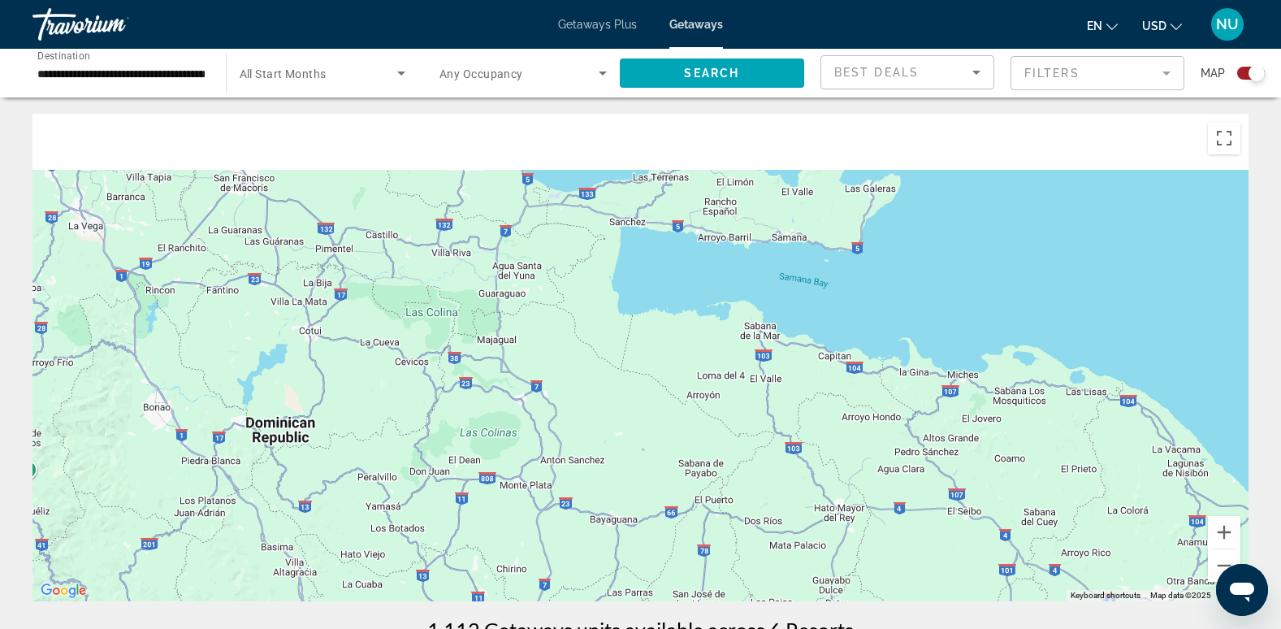
drag, startPoint x: 785, startPoint y: 305, endPoint x: 907, endPoint y: 592, distance: 312.0
click at [907, 591] on div "To activate drag with keyboard, press Alt + Enter. Once in keyboard drag state,…" at bounding box center [640, 357] width 1216 height 487
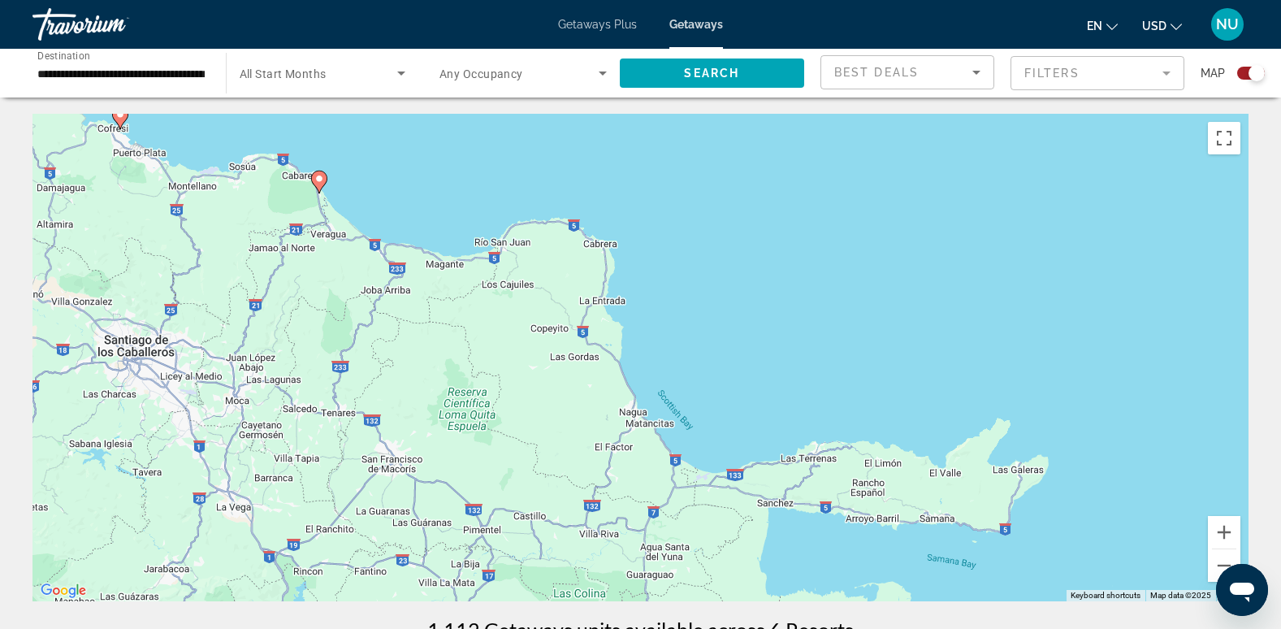
click at [313, 181] on icon "Main content" at bounding box center [318, 181] width 15 height 21
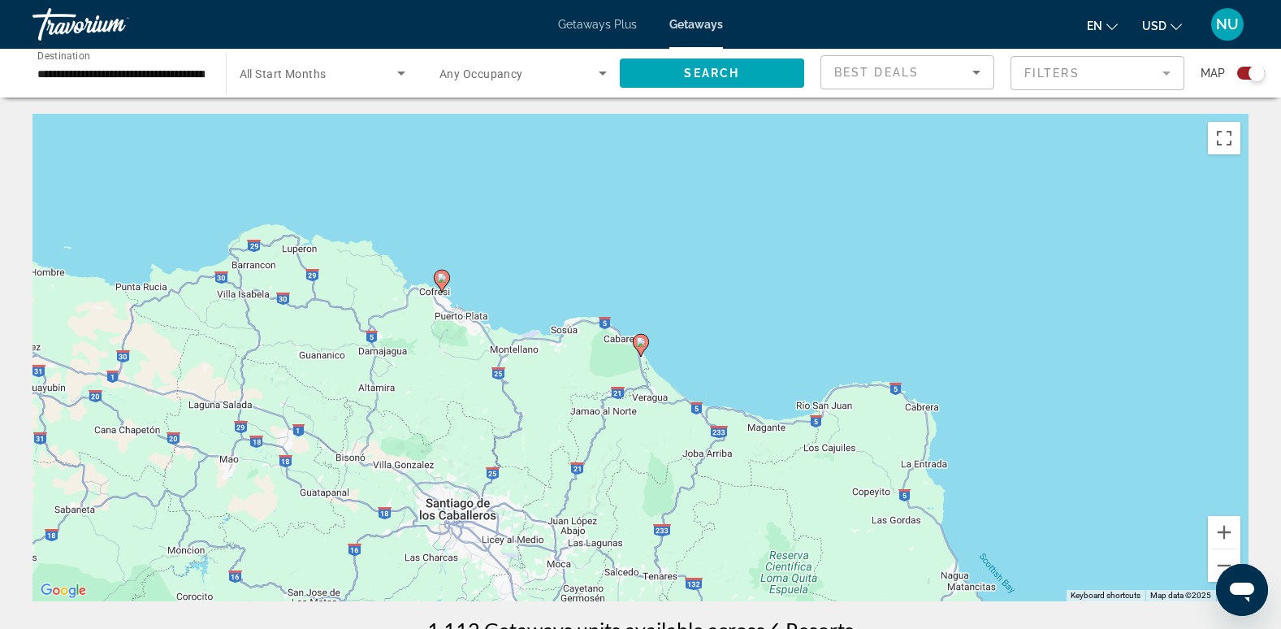
click at [638, 343] on image "Main content" at bounding box center [641, 342] width 10 height 10
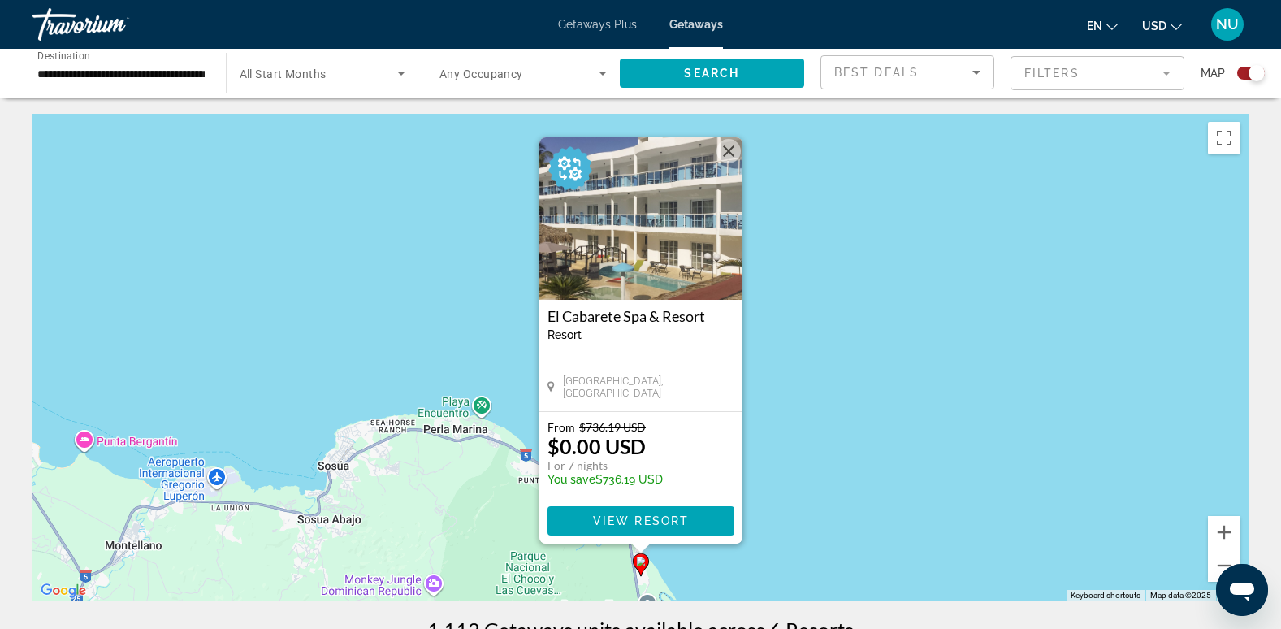
click at [731, 157] on button "Close" at bounding box center [728, 151] width 24 height 24
